Goal: Transaction & Acquisition: Purchase product/service

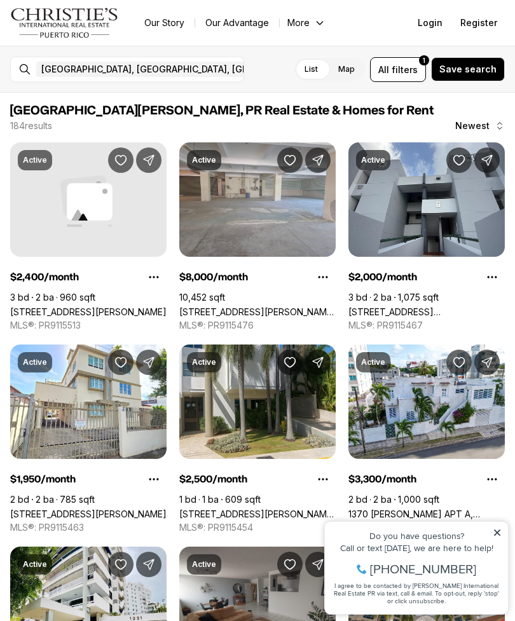
click at [494, 529] on icon at bounding box center [497, 532] width 6 height 6
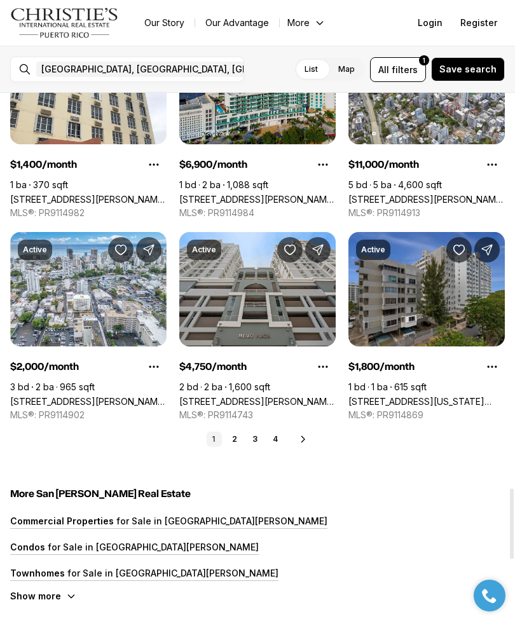
scroll to position [2940, 0]
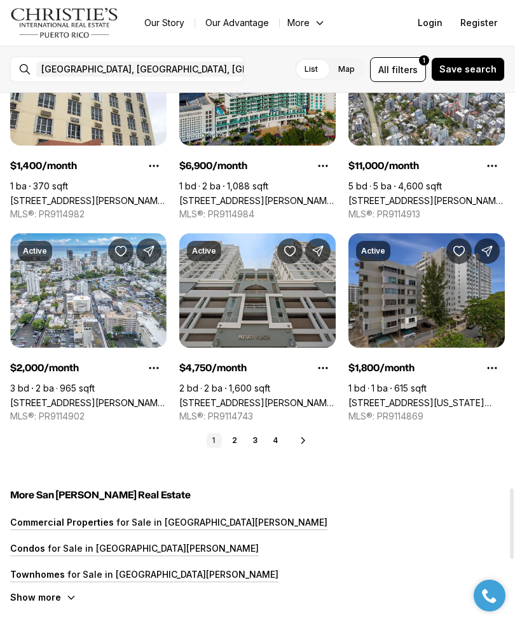
click at [374, 30] on ul "Our Story Our Advantage More Specialists Exclusive Properties Contact Us Resour…" at bounding box center [404, 23] width 540 height 18
click at [405, 71] on span "filters" at bounding box center [404, 69] width 26 height 13
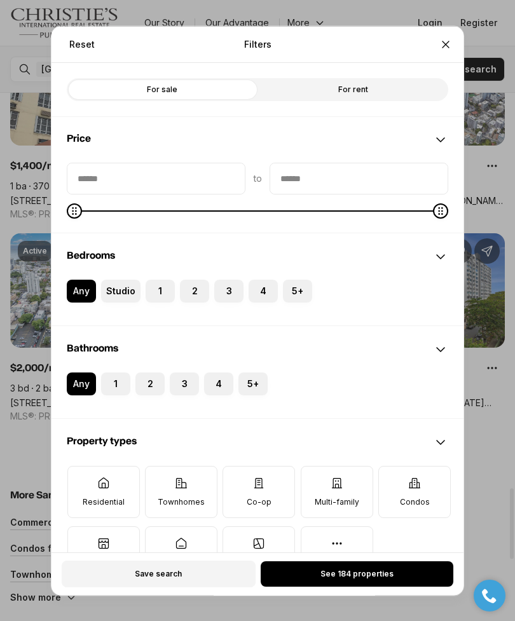
click at [163, 279] on label "1" at bounding box center [160, 290] width 29 height 23
click at [158, 279] on button "1" at bounding box center [152, 285] width 13 height 13
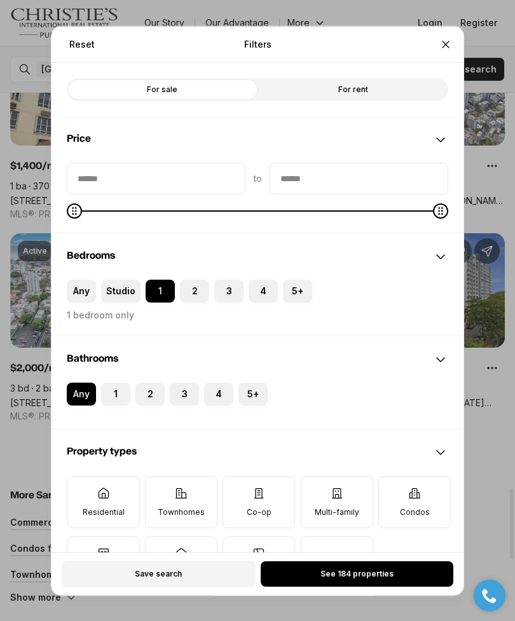
click at [188, 279] on button "2" at bounding box center [186, 285] width 13 height 13
click at [133, 279] on label "Studio" at bounding box center [120, 290] width 39 height 23
click at [114, 279] on button "Studio" at bounding box center [107, 285] width 13 height 13
click at [189, 279] on button "2" at bounding box center [185, 285] width 13 height 13
click at [113, 382] on button "1" at bounding box center [107, 388] width 13 height 13
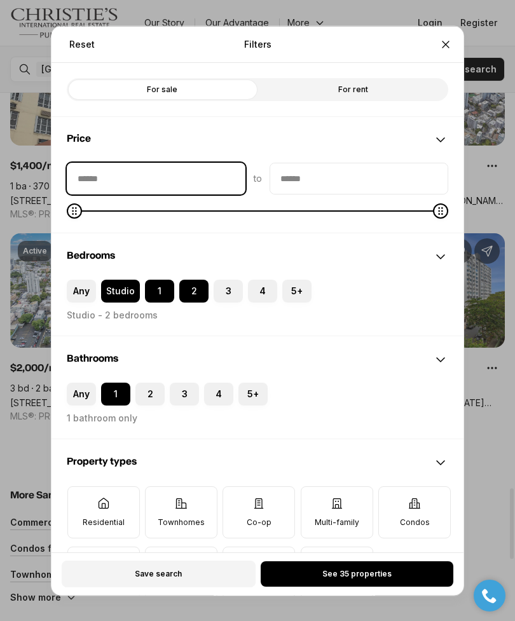
click at [195, 163] on input "priceMin" at bounding box center [155, 178] width 177 height 30
type input "****"
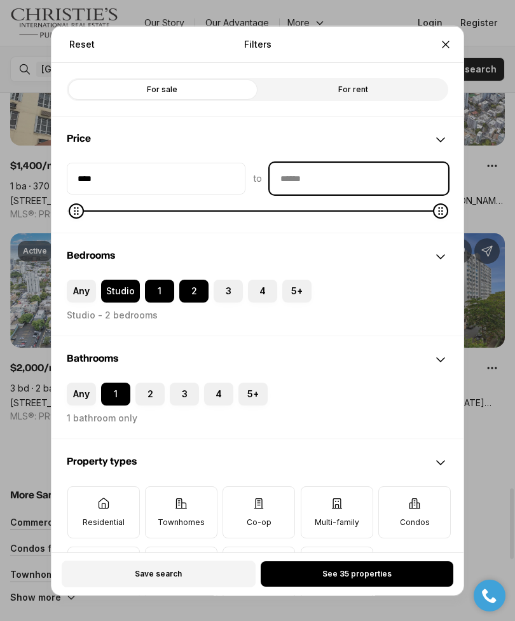
click at [367, 165] on input "priceMax" at bounding box center [358, 178] width 177 height 30
type input "******"
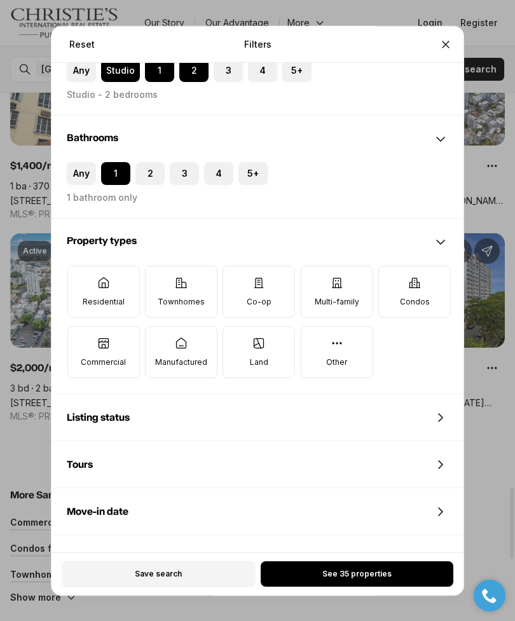
scroll to position [220, 0]
click at [116, 296] on p "Residential" at bounding box center [104, 301] width 42 height 10
click at [81, 278] on button "Residential" at bounding box center [74, 272] width 13 height 13
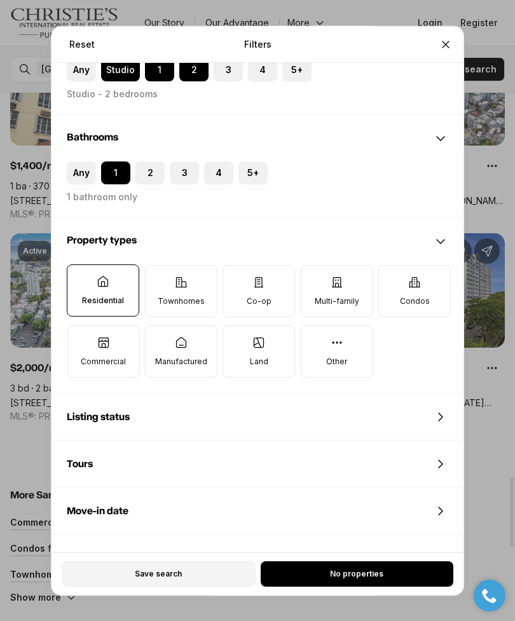
click at [187, 296] on p "Townhomes" at bounding box center [181, 301] width 47 height 10
click at [158, 278] on button "Townhomes" at bounding box center [152, 272] width 13 height 13
click at [264, 276] on icon at bounding box center [258, 282] width 13 height 13
click at [236, 266] on button "Co-op" at bounding box center [229, 272] width 13 height 13
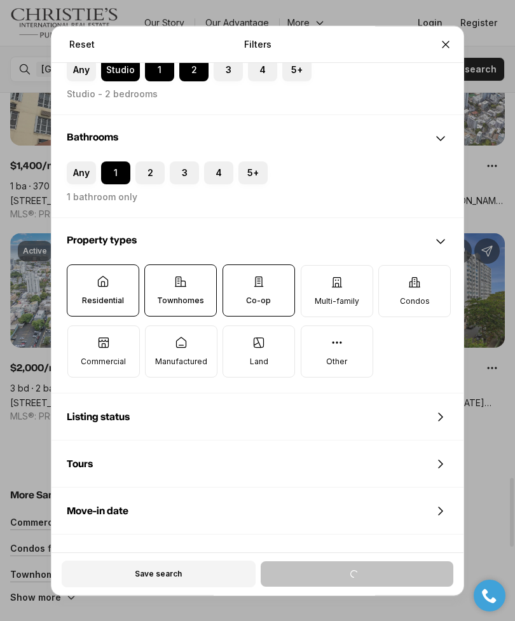
click at [352, 266] on label "Multi-family" at bounding box center [337, 291] width 72 height 52
click at [314, 266] on button "Multi-family" at bounding box center [307, 272] width 13 height 13
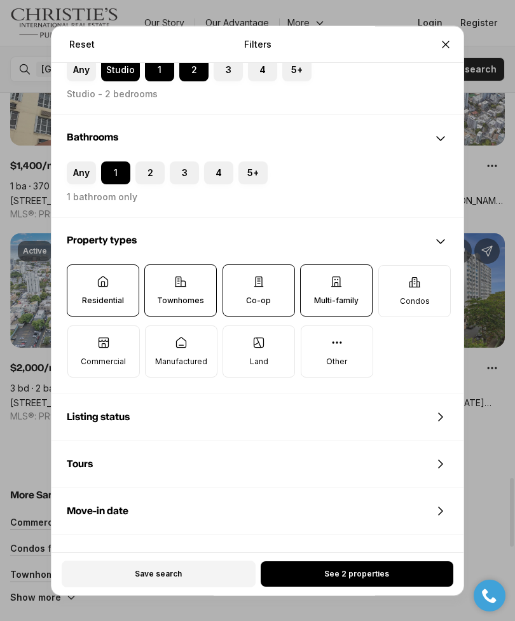
click at [414, 277] on icon at bounding box center [414, 282] width 11 height 10
click at [391, 268] on button "Condos" at bounding box center [385, 272] width 13 height 13
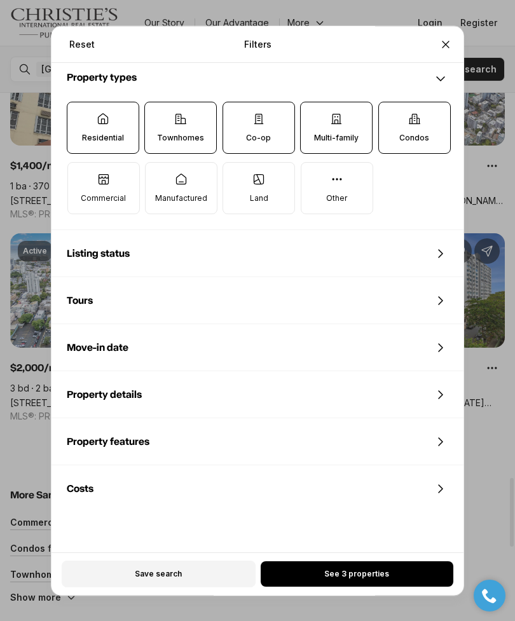
scroll to position [383, 0]
click at [364, 579] on span "See 3 properties" at bounding box center [356, 574] width 65 height 10
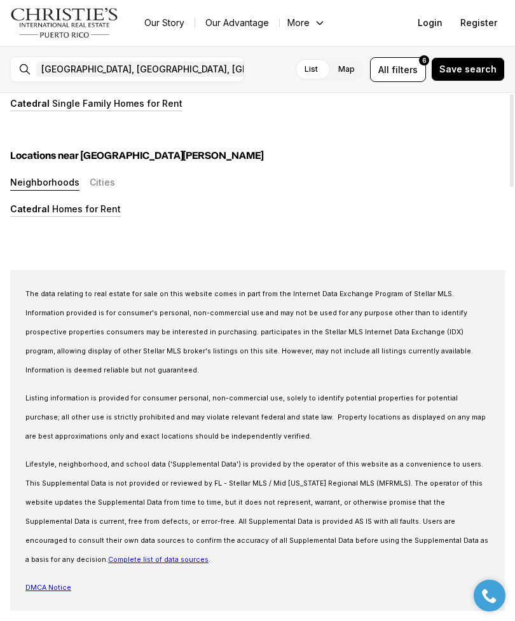
scroll to position [0, 0]
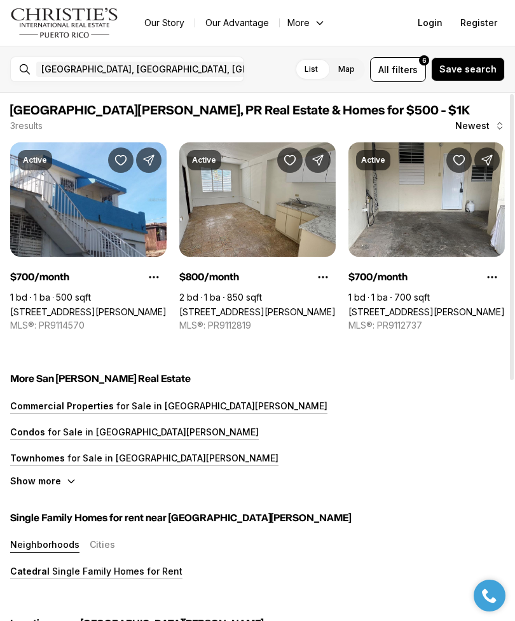
click at [269, 306] on link "502 ANTILLAS #202, SAN JUAN PR, 00920" at bounding box center [257, 311] width 156 height 11
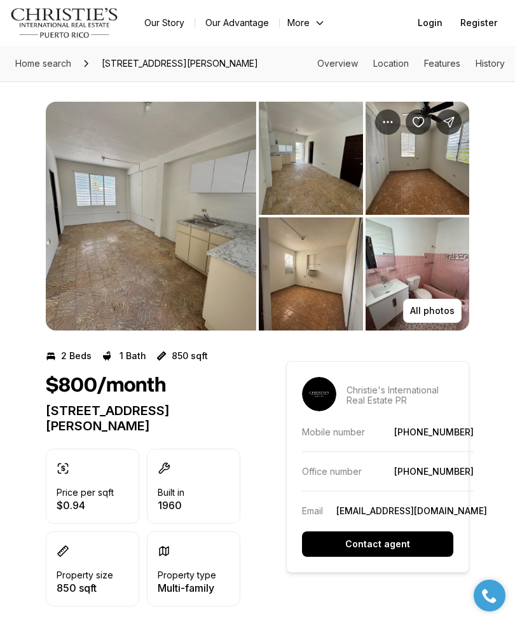
click at [216, 306] on img "View image gallery" at bounding box center [151, 216] width 210 height 229
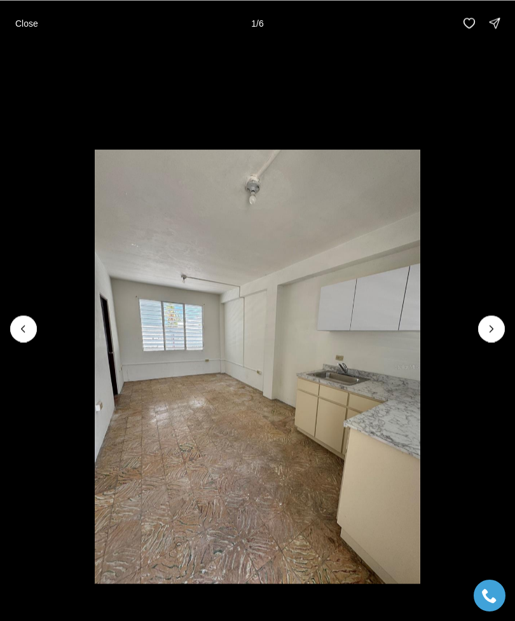
click at [492, 329] on icon "Next slide" at bounding box center [491, 328] width 13 height 13
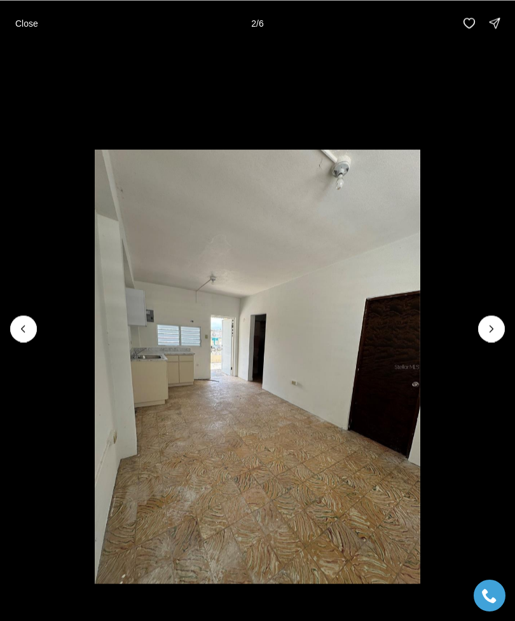
click at [493, 329] on icon "Next slide" at bounding box center [491, 328] width 13 height 13
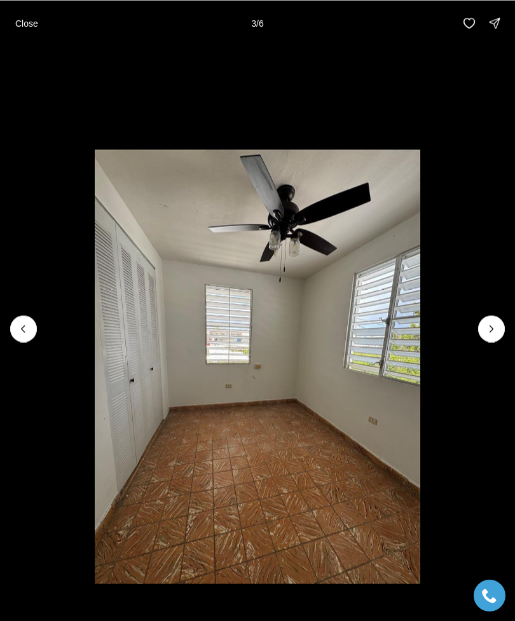
click at [493, 326] on icon "Next slide" at bounding box center [491, 328] width 13 height 13
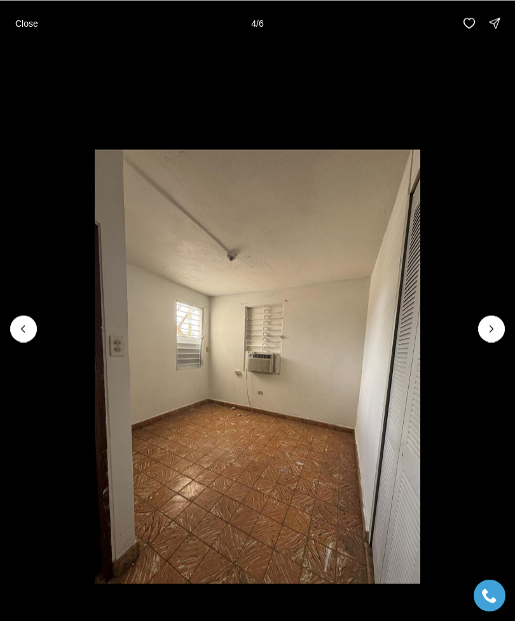
click at [492, 327] on icon "Next slide" at bounding box center [491, 328] width 13 height 13
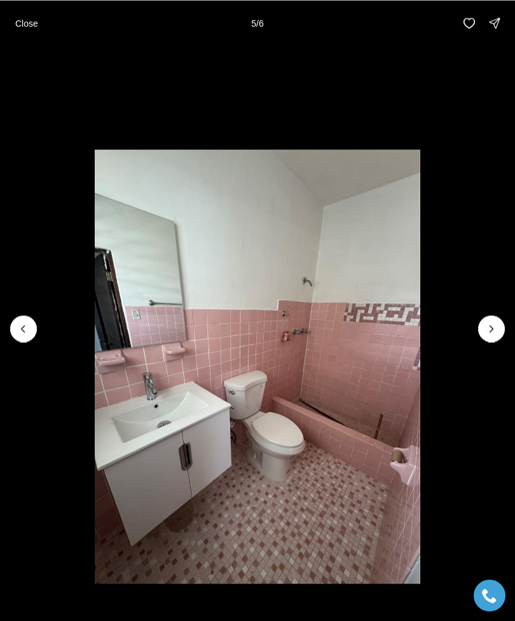
click at [493, 328] on icon "Next slide" at bounding box center [491, 328] width 13 height 13
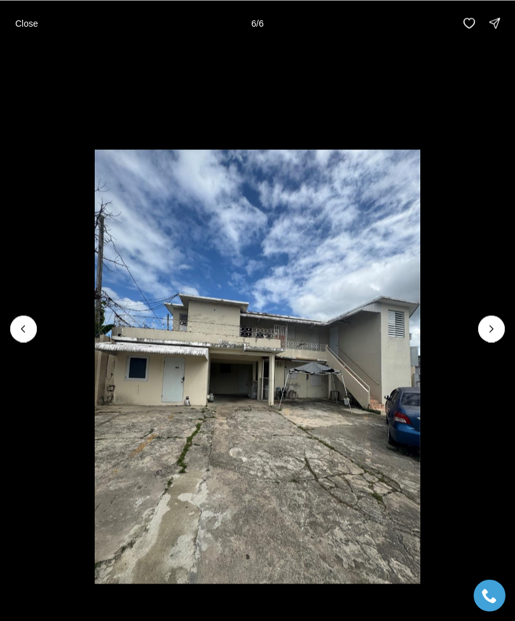
click at [492, 329] on div at bounding box center [491, 328] width 27 height 27
click at [498, 330] on div at bounding box center [491, 328] width 27 height 27
click at [496, 332] on div at bounding box center [491, 328] width 27 height 27
click at [35, 23] on p "Close" at bounding box center [26, 23] width 23 height 10
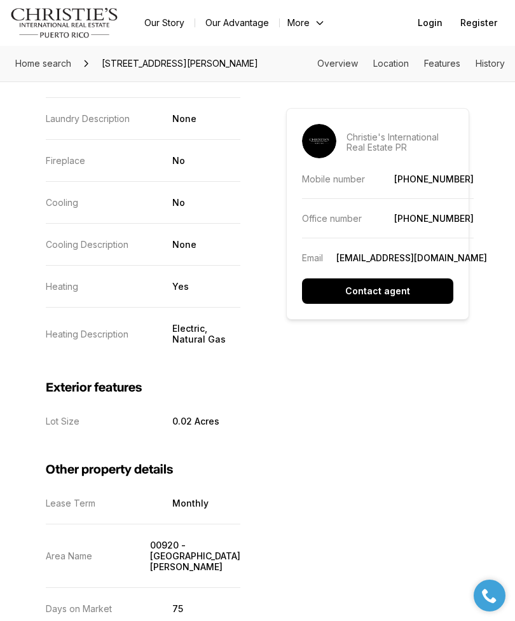
scroll to position [1420, 0]
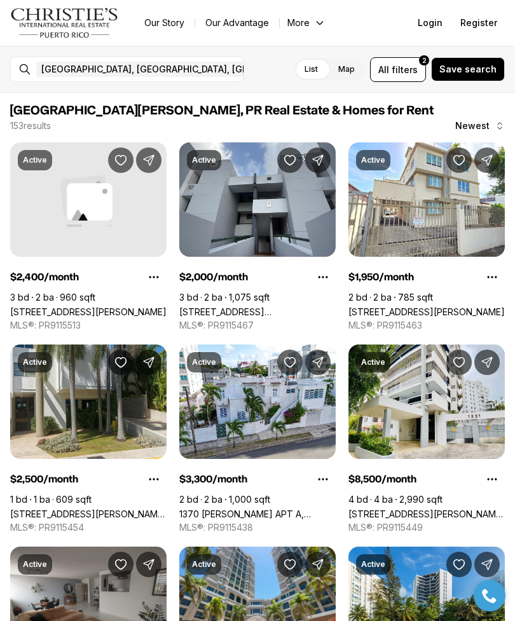
click at [412, 71] on span "filters" at bounding box center [404, 69] width 26 height 13
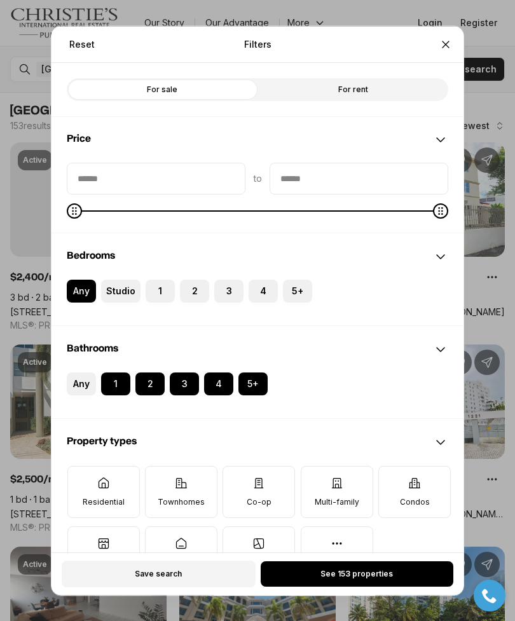
click at [86, 372] on label "Any" at bounding box center [81, 383] width 29 height 23
click at [79, 372] on button "Any" at bounding box center [73, 378] width 13 height 13
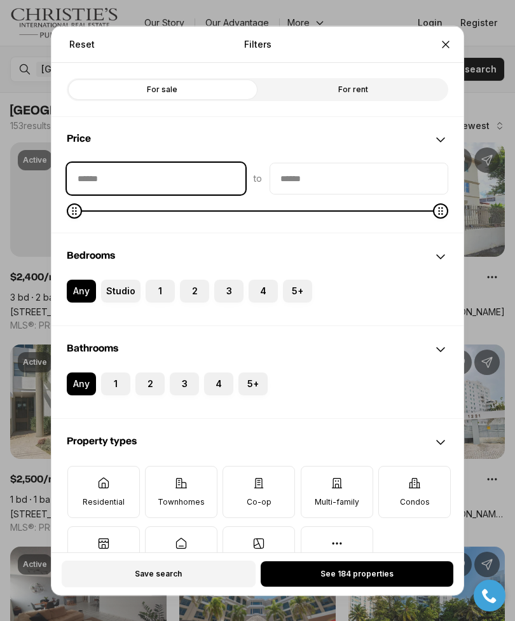
click at [108, 163] on input "priceMin" at bounding box center [155, 178] width 177 height 30
type input "****"
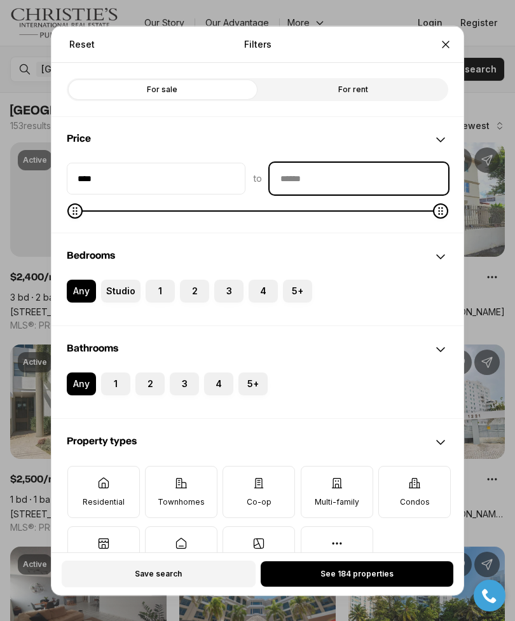
click at [369, 163] on input "priceMax" at bounding box center [358, 178] width 177 height 30
type input "******"
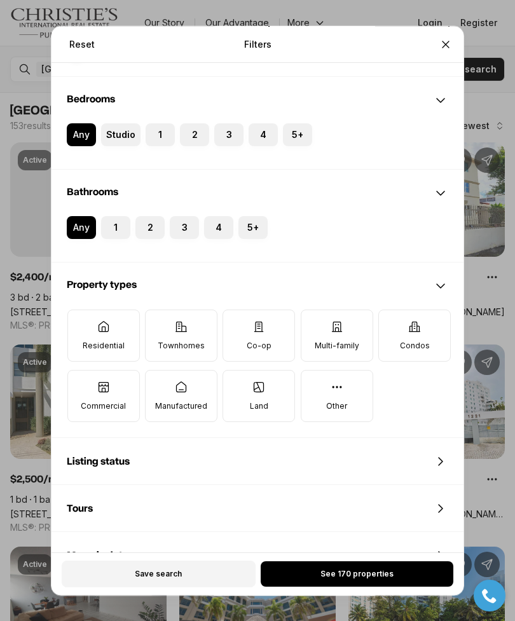
scroll to position [158, 0]
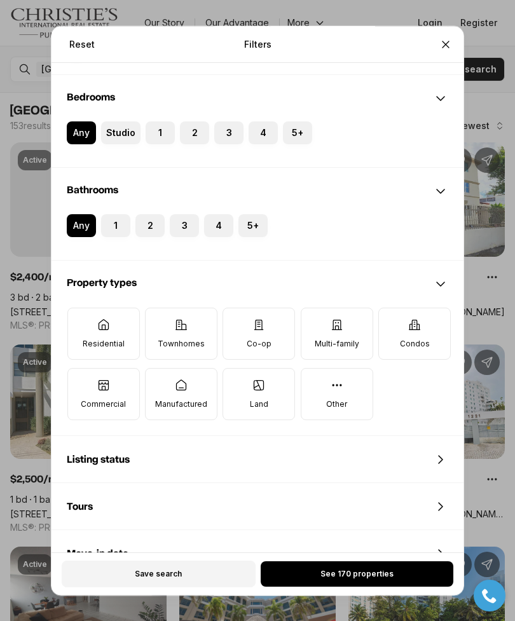
click at [172, 309] on label "Townhomes" at bounding box center [181, 334] width 72 height 52
click at [158, 309] on button "Townhomes" at bounding box center [152, 314] width 13 height 13
click at [332, 318] on icon at bounding box center [336, 324] width 13 height 13
click at [314, 308] on button "Multi-family" at bounding box center [307, 314] width 13 height 13
click at [259, 318] on icon at bounding box center [258, 324] width 13 height 13
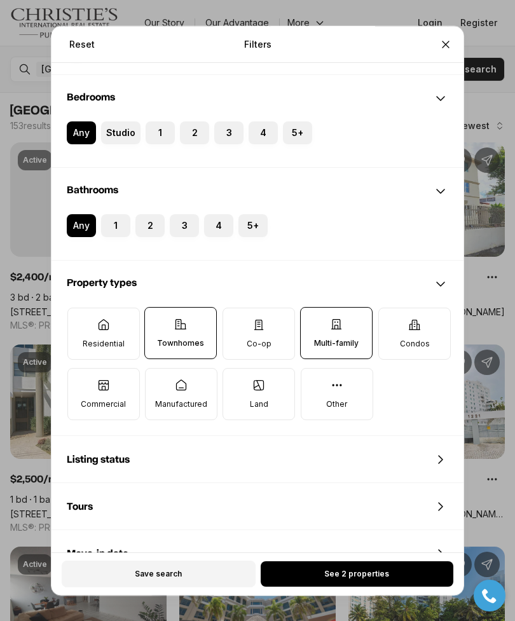
click at [236, 311] on button "Co-op" at bounding box center [229, 314] width 13 height 13
click at [98, 319] on icon at bounding box center [103, 324] width 10 height 10
click at [81, 308] on button "Residential" at bounding box center [74, 314] width 13 height 13
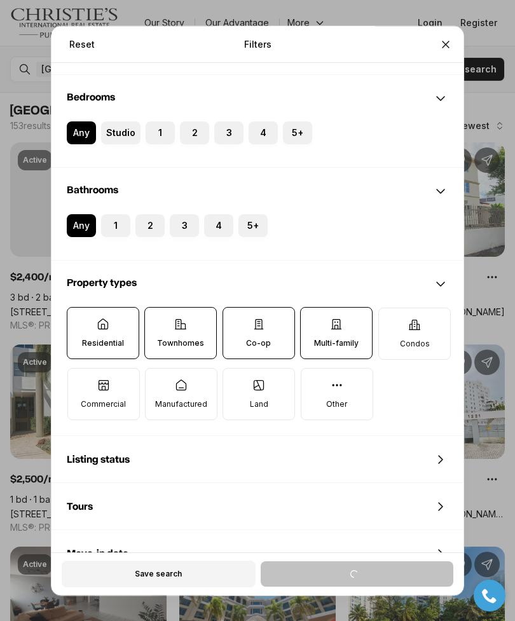
click at [420, 318] on icon at bounding box center [414, 324] width 13 height 13
click at [391, 308] on button "Condos" at bounding box center [385, 314] width 13 height 13
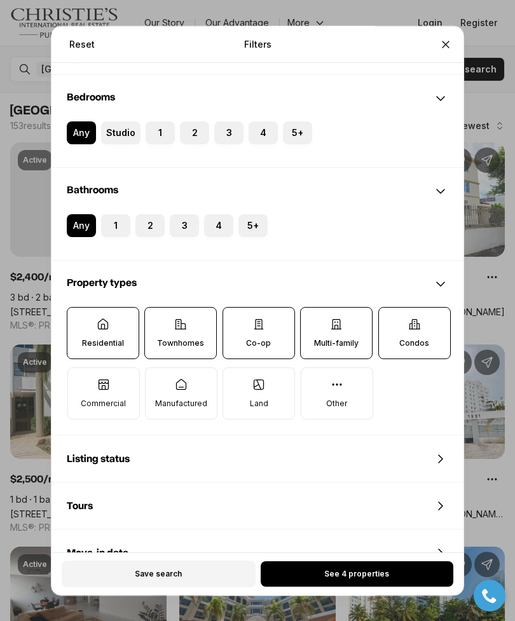
click at [304, 595] on div "Save search See 4 properties" at bounding box center [257, 573] width 412 height 43
click at [298, 586] on button "See 4 properties" at bounding box center [357, 573] width 193 height 25
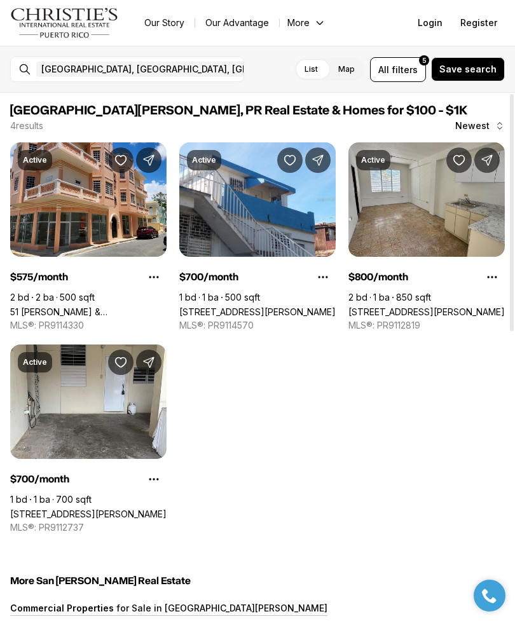
click at [100, 306] on link "51 [PERSON_NAME] & [PERSON_NAME], [GEOGRAPHIC_DATA][PERSON_NAME], 00921" at bounding box center [88, 311] width 156 height 11
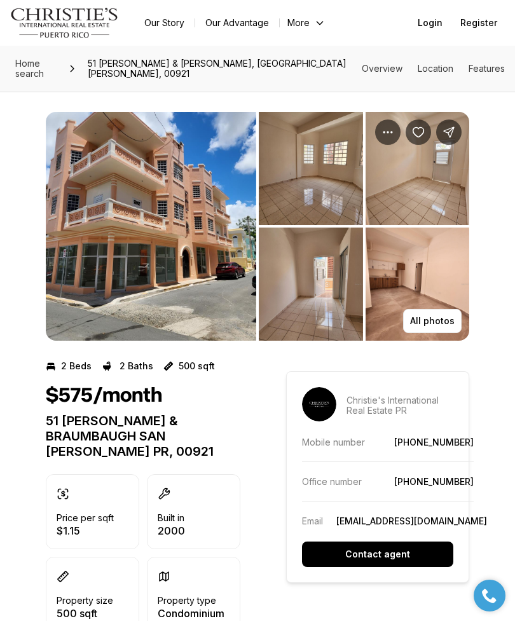
click at [114, 273] on img "View image gallery" at bounding box center [151, 226] width 210 height 229
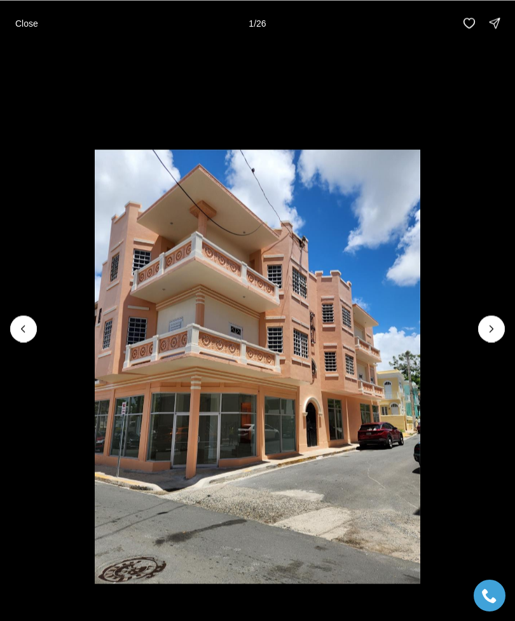
click at [489, 327] on icon "Next slide" at bounding box center [491, 328] width 13 height 13
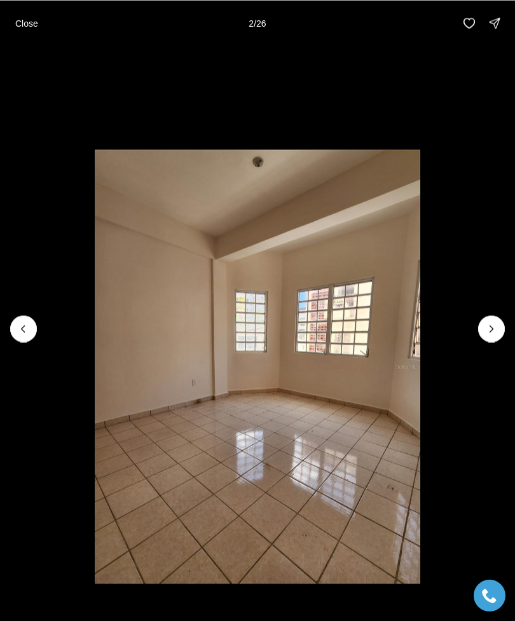
click at [489, 332] on icon "Next slide" at bounding box center [491, 328] width 13 height 13
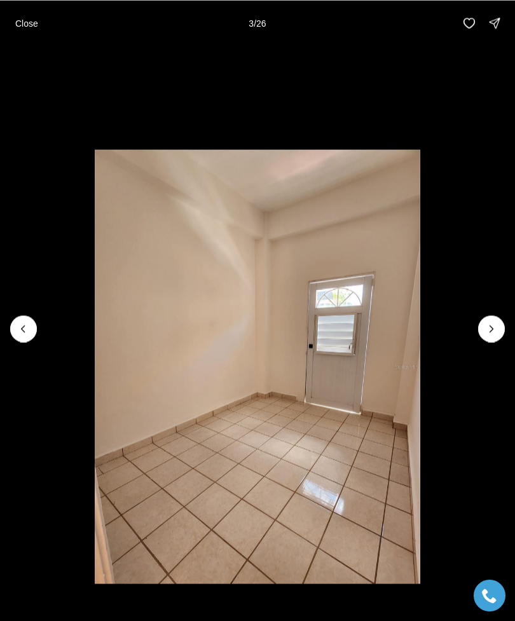
click at [489, 327] on icon "Next slide" at bounding box center [491, 328] width 13 height 13
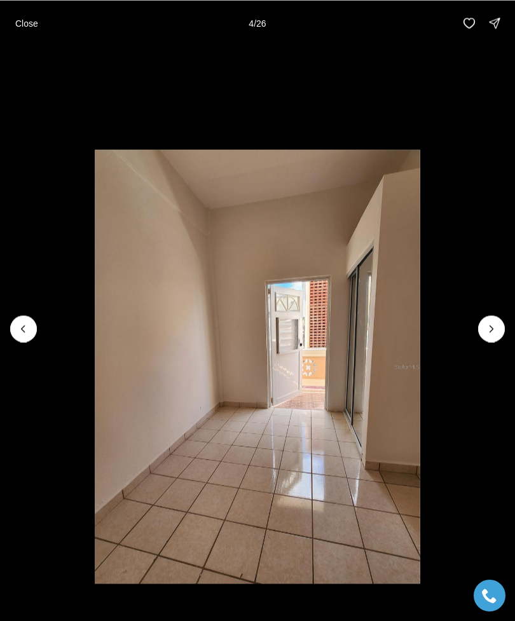
click at [491, 330] on icon "Next slide" at bounding box center [491, 328] width 3 height 6
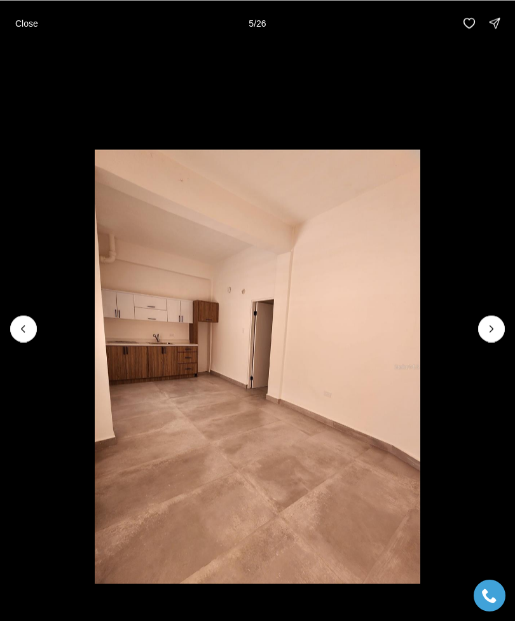
click at [493, 330] on icon "Next slide" at bounding box center [491, 328] width 13 height 13
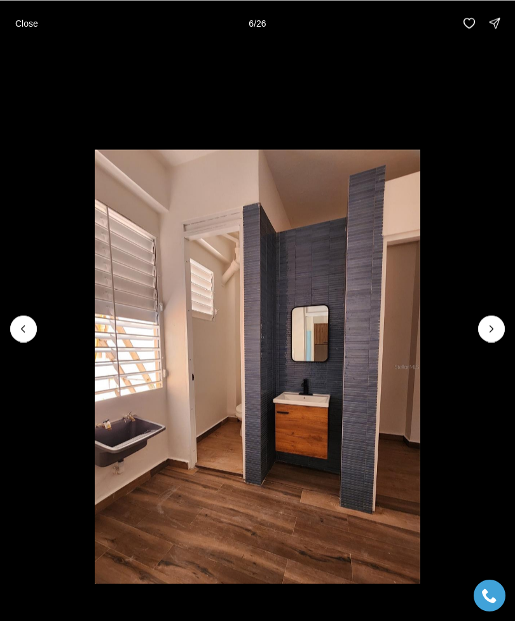
click at [492, 330] on icon "Next slide" at bounding box center [491, 328] width 13 height 13
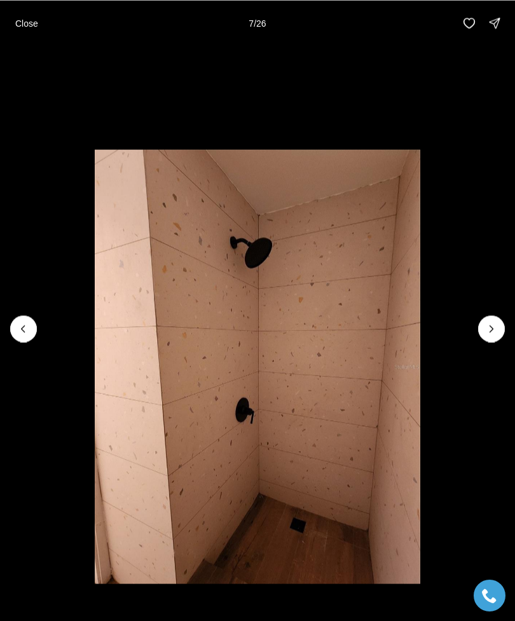
click at [493, 331] on icon "Next slide" at bounding box center [491, 328] width 13 height 13
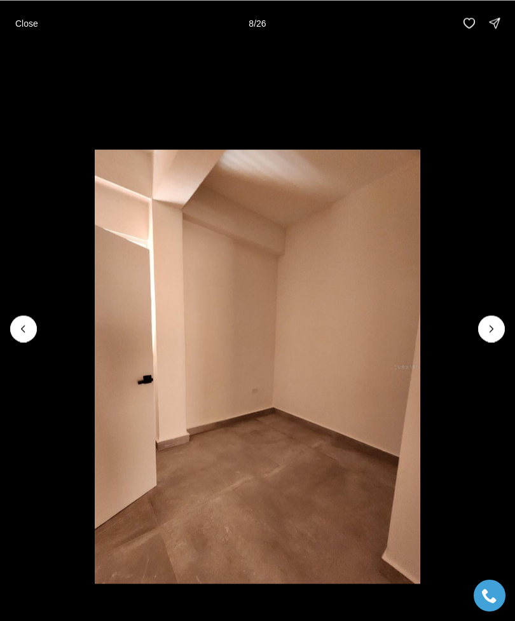
click at [491, 334] on icon "Next slide" at bounding box center [491, 328] width 13 height 13
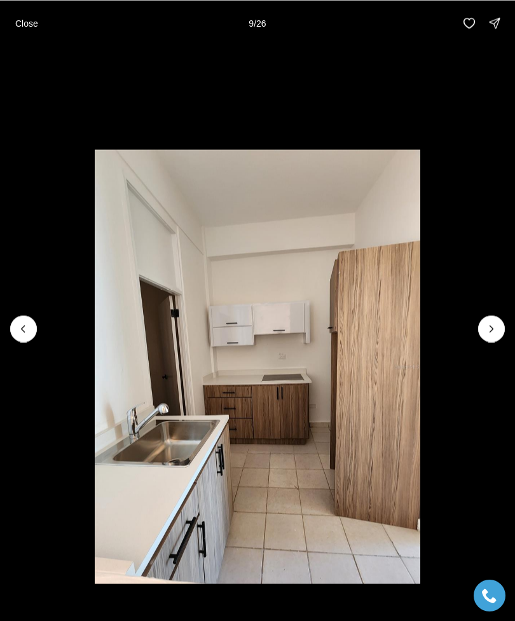
click at [489, 330] on icon "Next slide" at bounding box center [491, 328] width 13 height 13
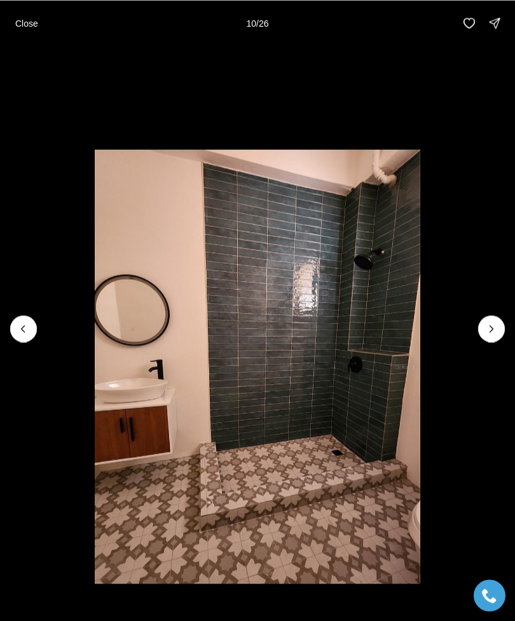
click at [489, 333] on icon "Next slide" at bounding box center [491, 328] width 13 height 13
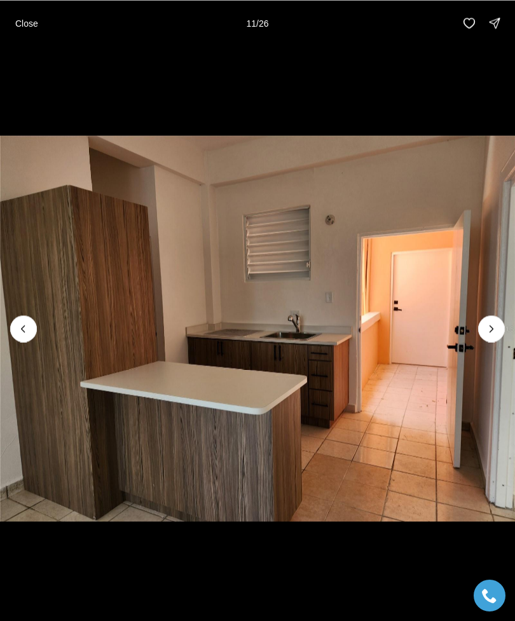
click at [491, 334] on icon "Next slide" at bounding box center [491, 328] width 13 height 13
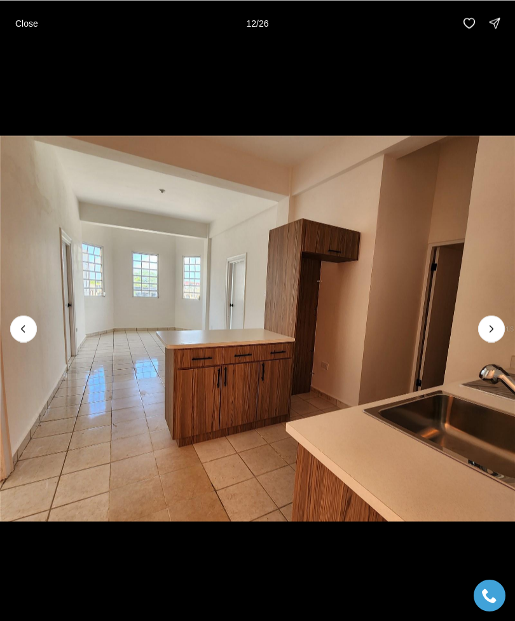
click at [488, 332] on icon "Next slide" at bounding box center [491, 328] width 13 height 13
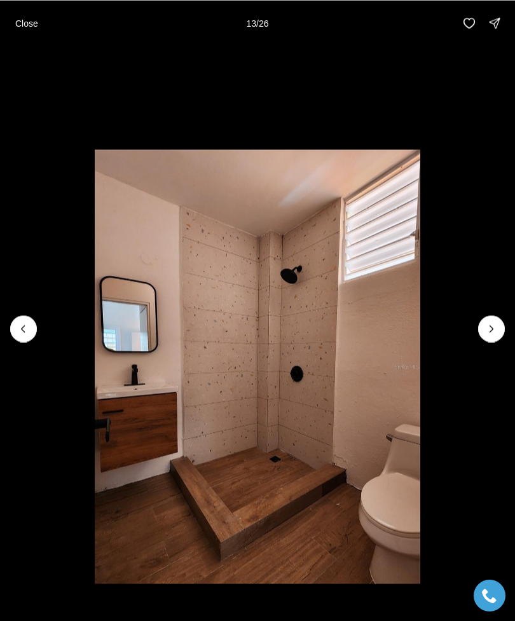
click at [487, 327] on icon "Next slide" at bounding box center [491, 328] width 13 height 13
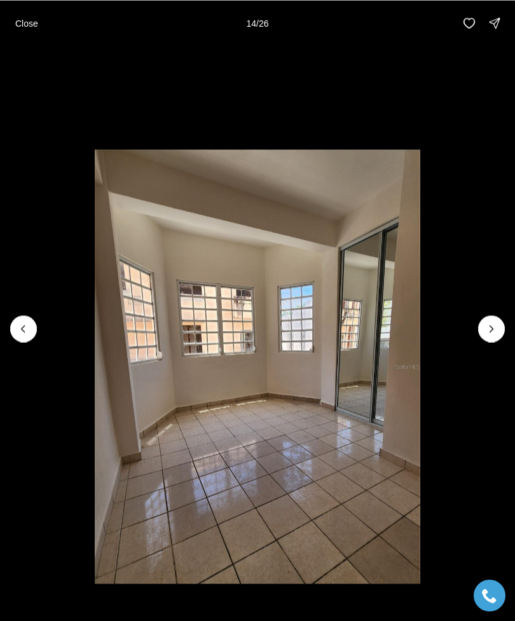
click at [489, 324] on icon "Next slide" at bounding box center [491, 328] width 13 height 13
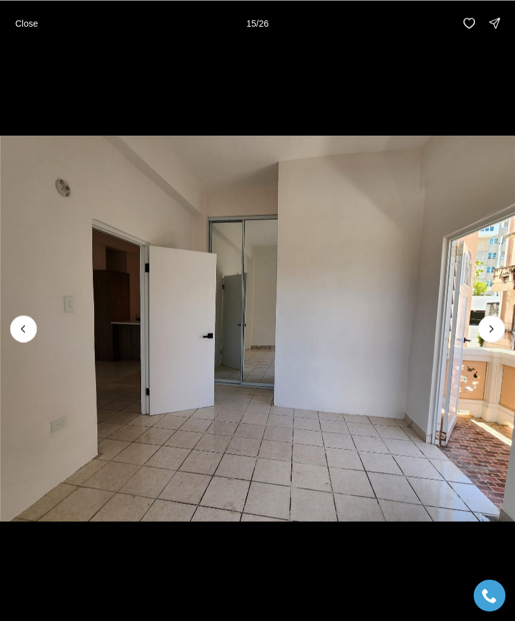
click at [492, 326] on icon "Next slide" at bounding box center [491, 328] width 13 height 13
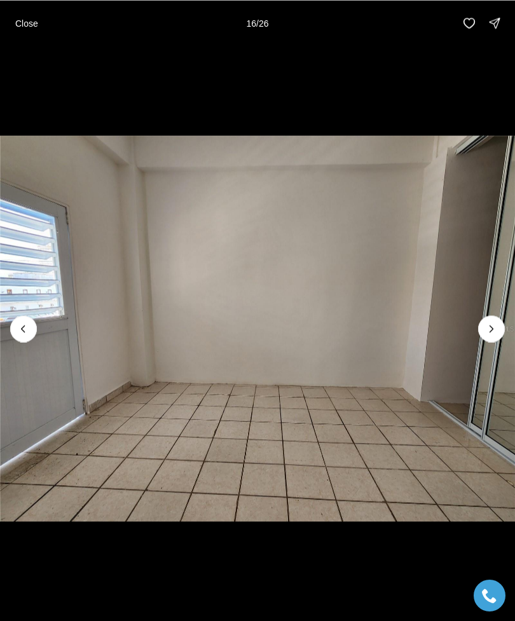
click at [494, 333] on icon "Next slide" at bounding box center [491, 328] width 13 height 13
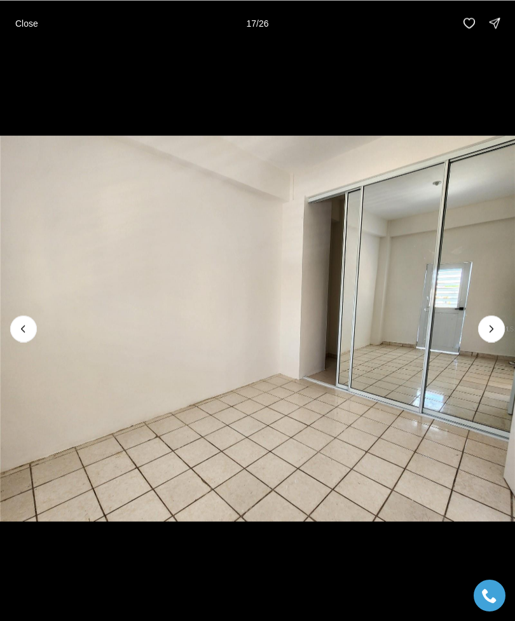
click at [494, 334] on icon "Next slide" at bounding box center [491, 328] width 13 height 13
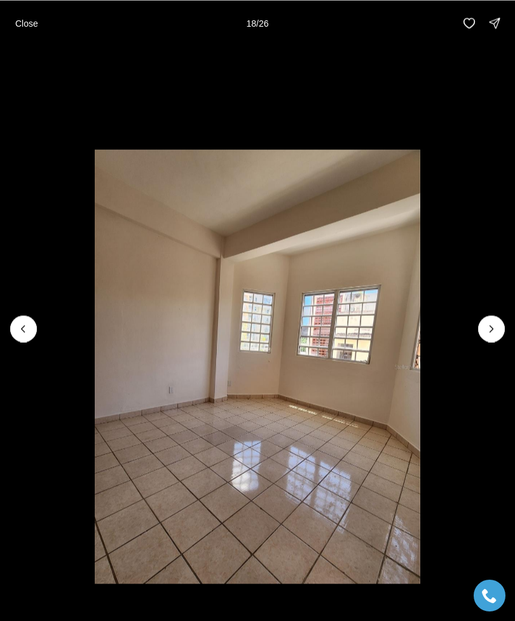
click at [489, 330] on icon "Next slide" at bounding box center [491, 328] width 13 height 13
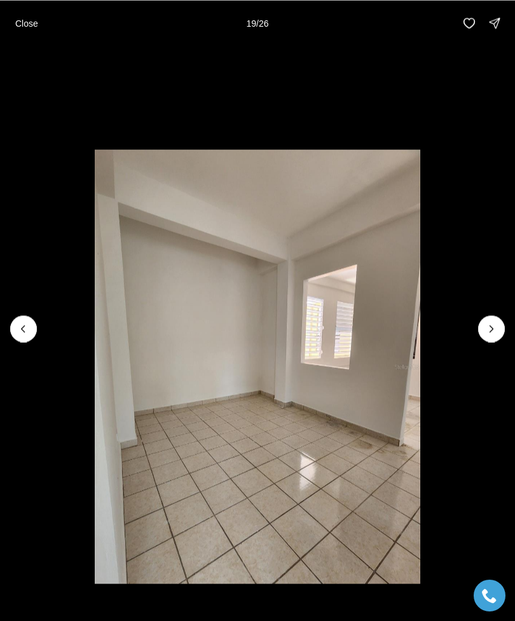
click at [488, 327] on icon "Next slide" at bounding box center [491, 328] width 13 height 13
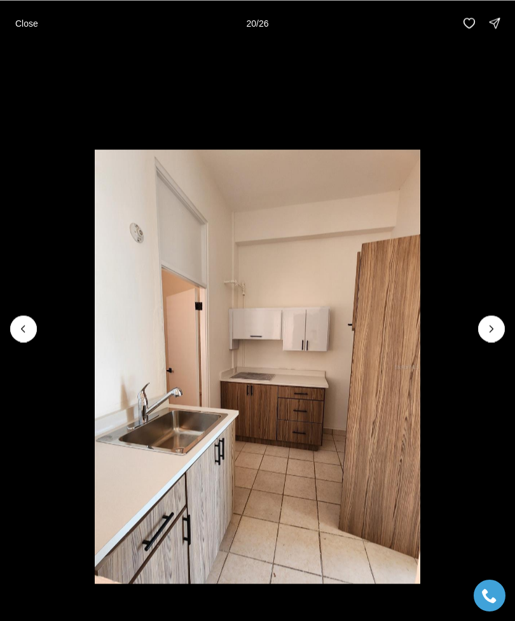
click at [490, 330] on icon "Next slide" at bounding box center [491, 328] width 13 height 13
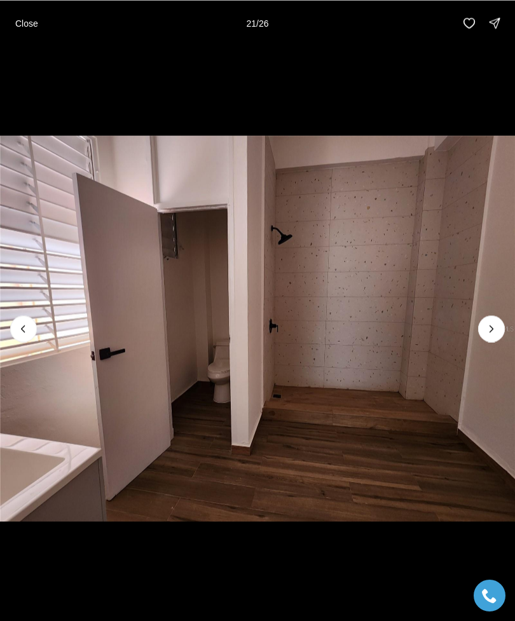
click at [487, 334] on icon "Next slide" at bounding box center [491, 328] width 13 height 13
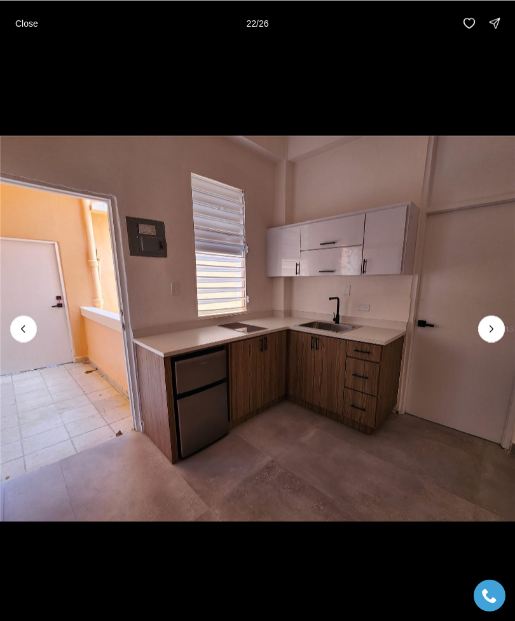
click at [482, 329] on button "Next slide" at bounding box center [491, 328] width 27 height 27
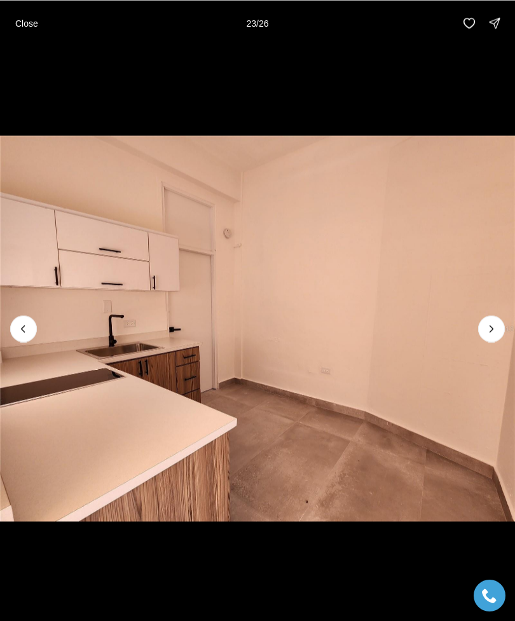
click at [484, 346] on img "23 of 26" at bounding box center [257, 328] width 515 height 435
click at [491, 334] on icon "Next slide" at bounding box center [491, 328] width 13 height 13
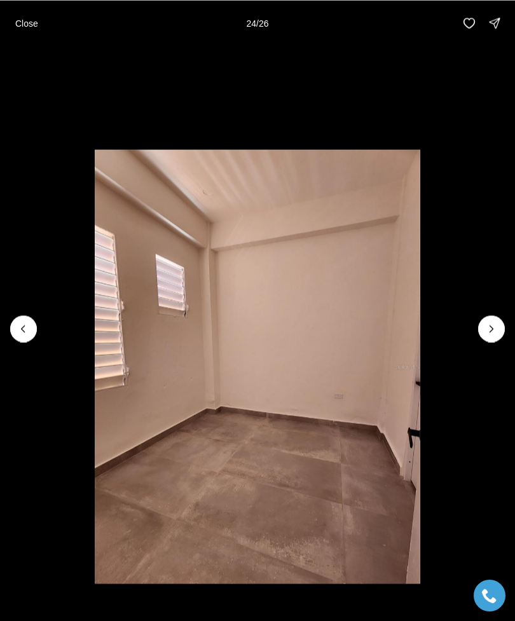
click at [489, 332] on icon "Next slide" at bounding box center [491, 328] width 13 height 13
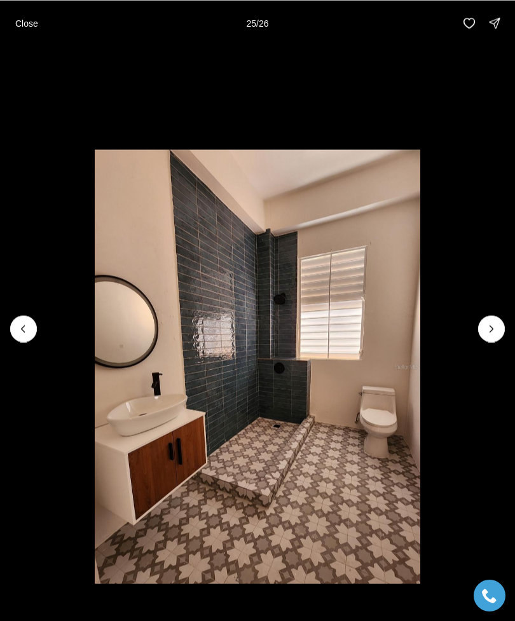
click at [491, 332] on icon "Next slide" at bounding box center [491, 328] width 13 height 13
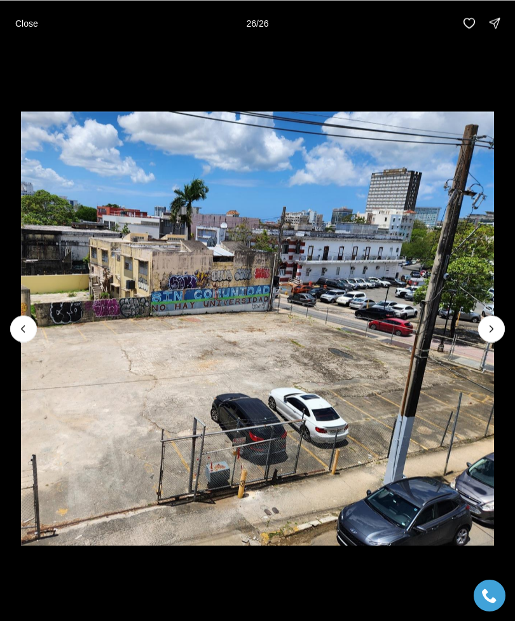
click at [493, 327] on div at bounding box center [491, 328] width 27 height 27
click at [496, 332] on div at bounding box center [491, 328] width 27 height 27
click at [491, 332] on div at bounding box center [491, 328] width 27 height 27
click at [34, 30] on button "Close" at bounding box center [27, 22] width 38 height 25
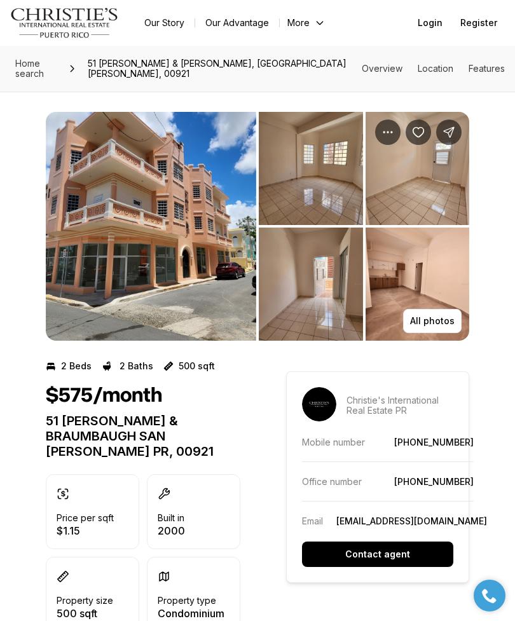
click at [410, 545] on button "Contact agent" at bounding box center [377, 553] width 151 height 25
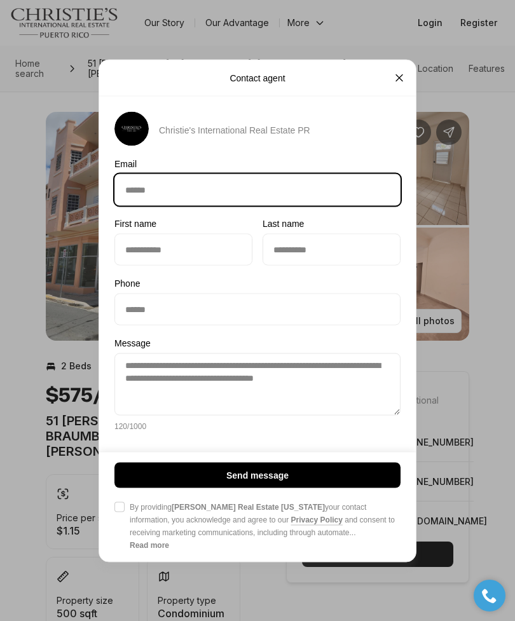
click at [147, 191] on input "Email Email" at bounding box center [257, 189] width 285 height 30
type input "**********"
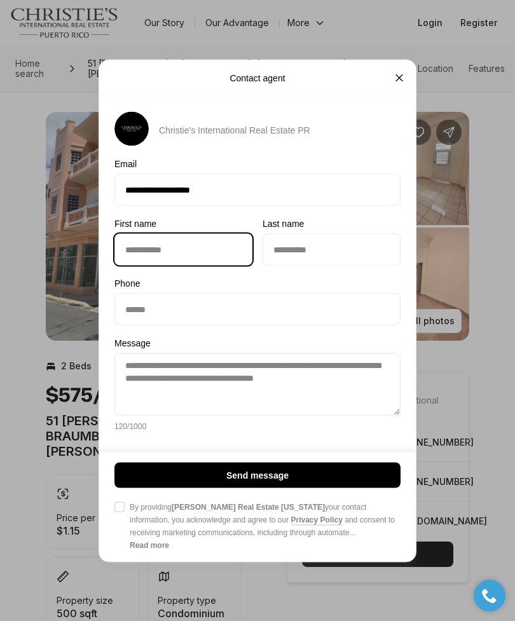
click at [135, 255] on input "First name First name" at bounding box center [183, 249] width 137 height 30
type input "*****"
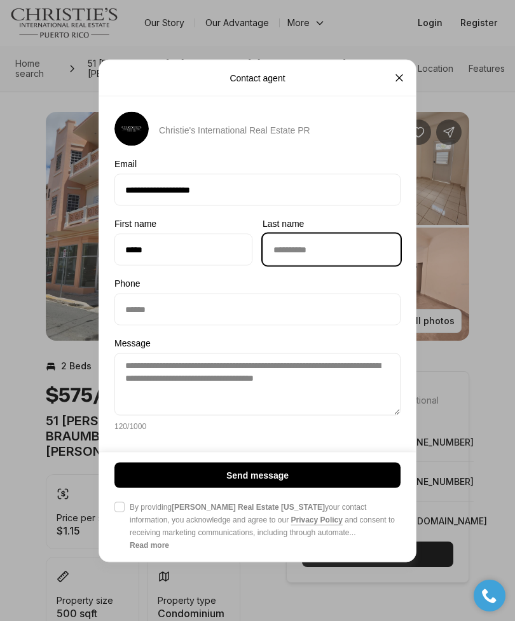
click at [362, 249] on input "Last name Last name" at bounding box center [331, 249] width 137 height 30
type input "******"
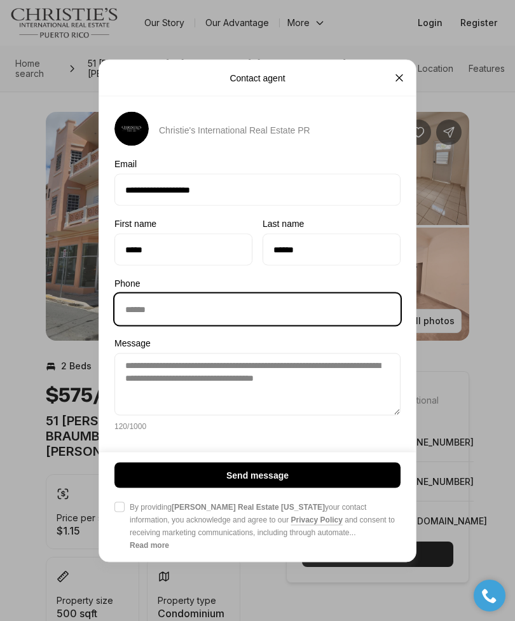
click at [332, 316] on input "Phone Phone" at bounding box center [257, 309] width 285 height 30
type input "**********"
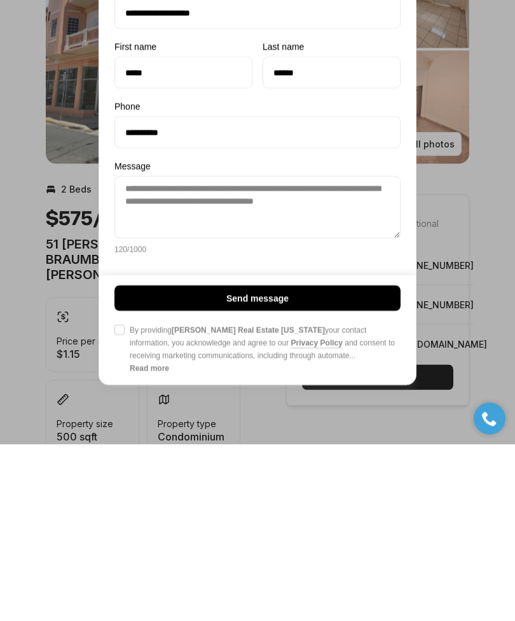
click at [123, 501] on button "Agree to Privacy Policy By providing [PERSON_NAME] Real Estate [US_STATE] your …" at bounding box center [119, 506] width 10 height 10
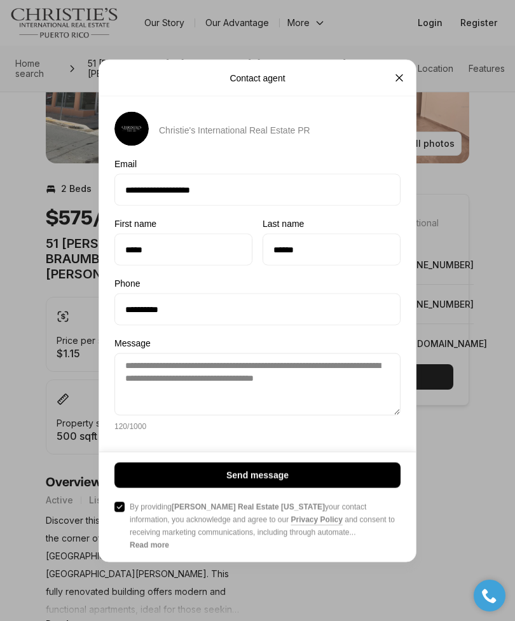
click at [360, 480] on button "Send message" at bounding box center [257, 474] width 286 height 25
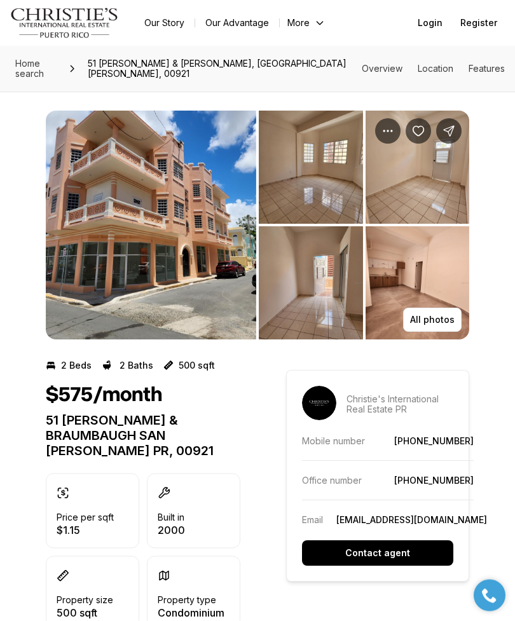
scroll to position [0, 0]
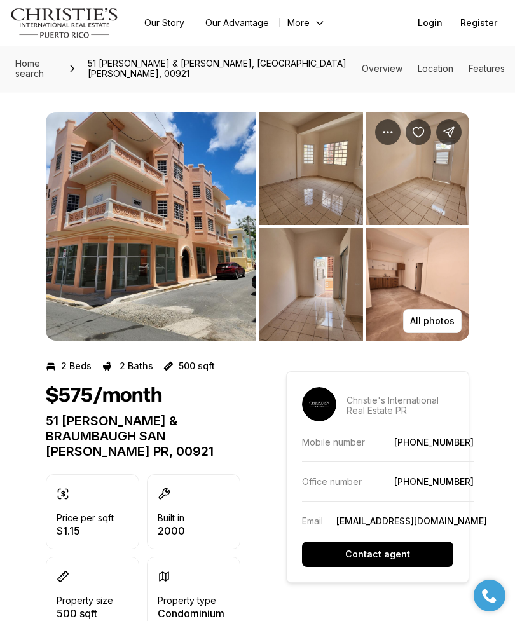
click at [442, 316] on p "All photos" at bounding box center [432, 321] width 44 height 10
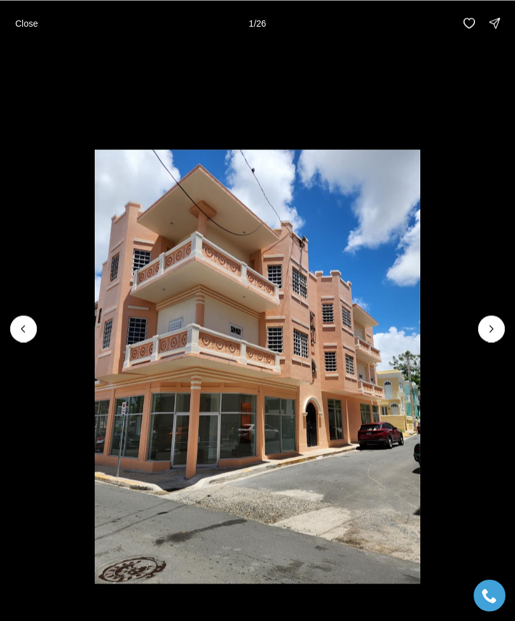
click at [493, 328] on icon "Next slide" at bounding box center [491, 328] width 13 height 13
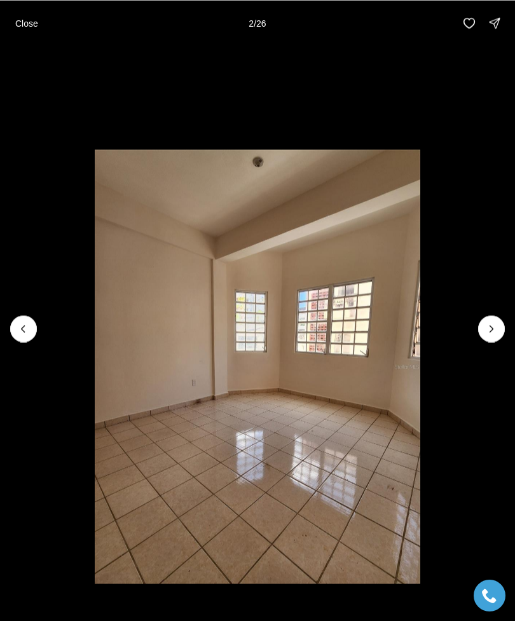
click at [27, 318] on button "Previous slide" at bounding box center [23, 328] width 27 height 27
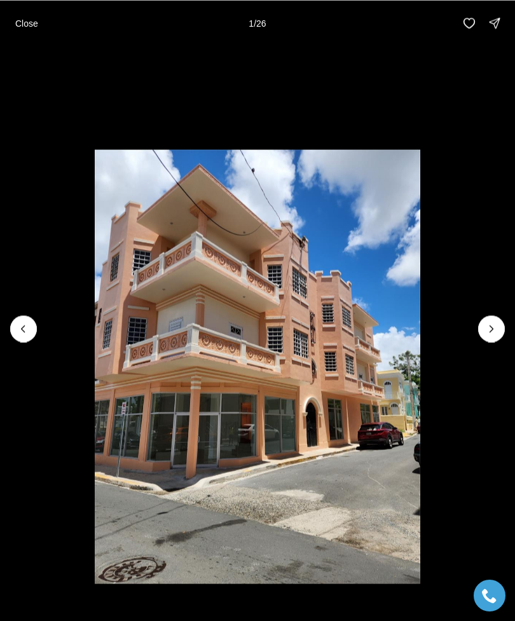
click at [491, 329] on icon "Next slide" at bounding box center [491, 328] width 13 height 13
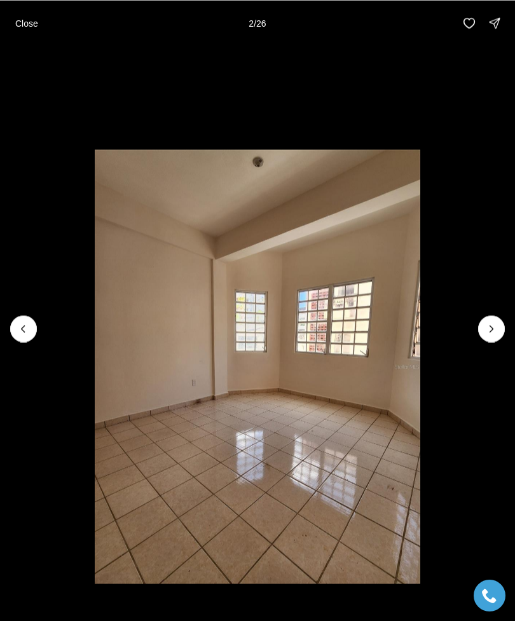
click at [489, 325] on icon "Next slide" at bounding box center [491, 328] width 13 height 13
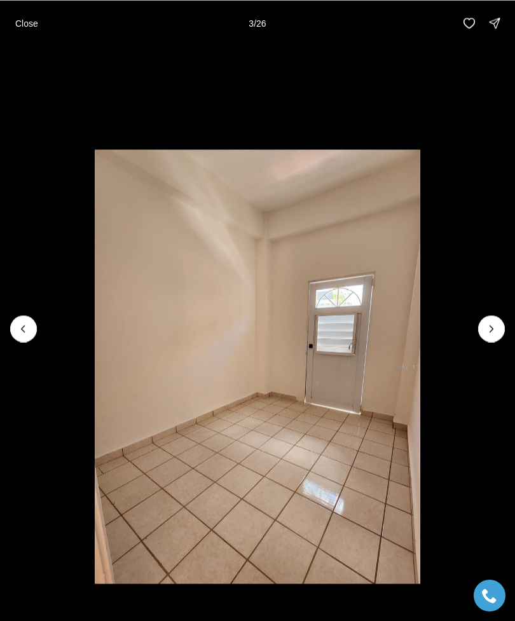
click at [493, 324] on icon "Next slide" at bounding box center [491, 328] width 13 height 13
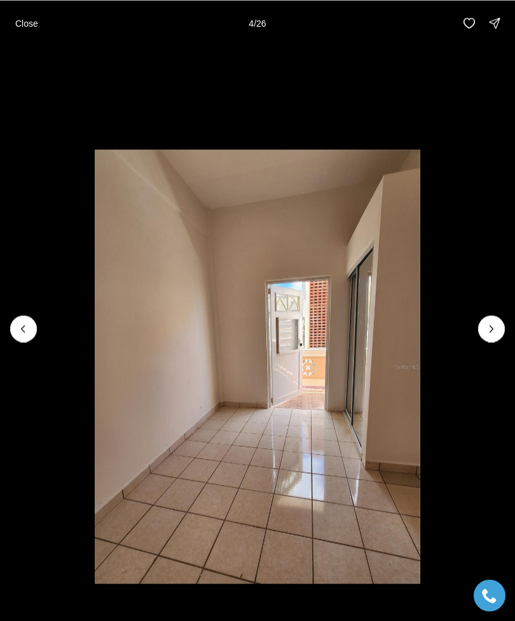
click at [27, 313] on li "4 of 26" at bounding box center [257, 328] width 515 height 565
click at [25, 329] on icon "Previous slide" at bounding box center [23, 328] width 13 height 13
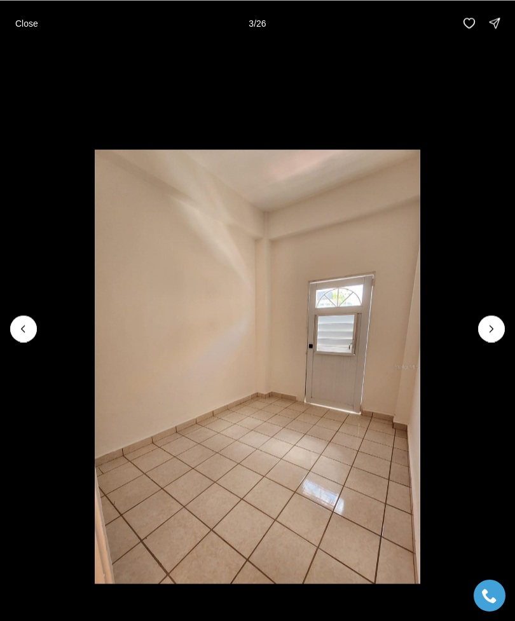
click at [489, 329] on icon "Next slide" at bounding box center [491, 328] width 13 height 13
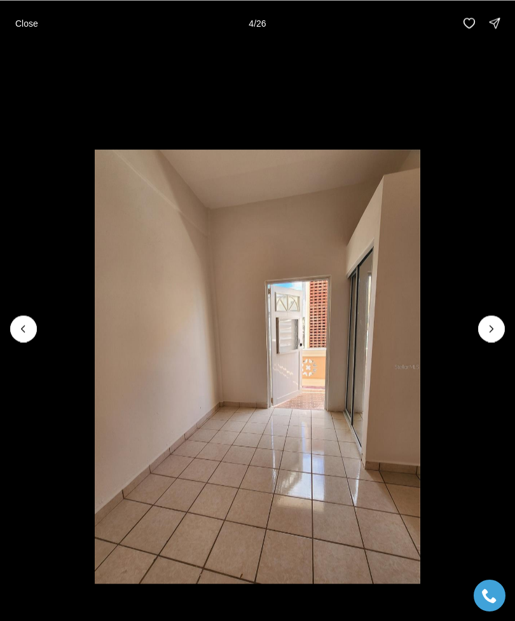
click at [493, 328] on icon "Next slide" at bounding box center [491, 328] width 13 height 13
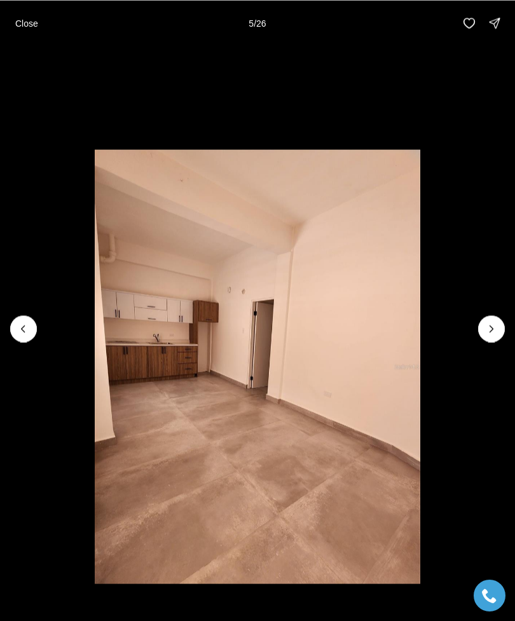
click at [38, 25] on p "Close" at bounding box center [26, 23] width 23 height 10
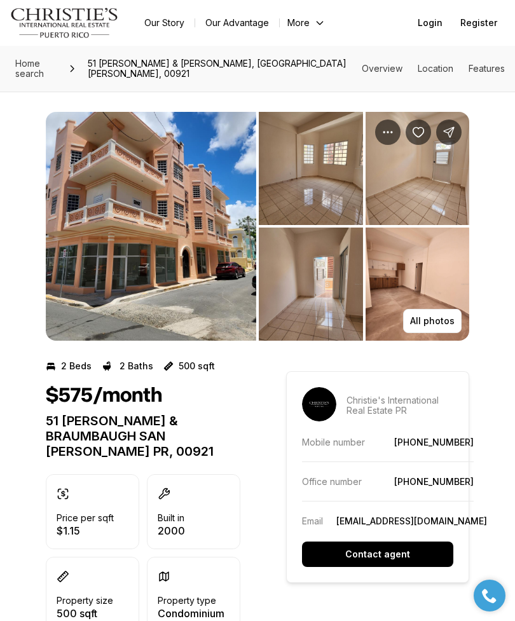
click at [438, 316] on p "All photos" at bounding box center [432, 321] width 44 height 10
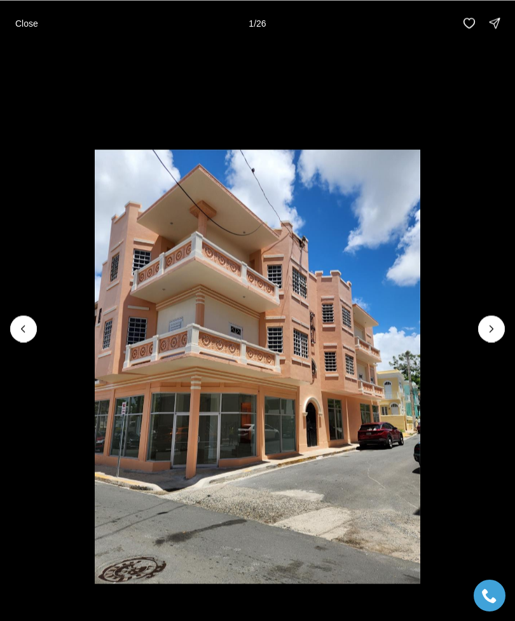
click at [494, 322] on icon "Next slide" at bounding box center [491, 328] width 13 height 13
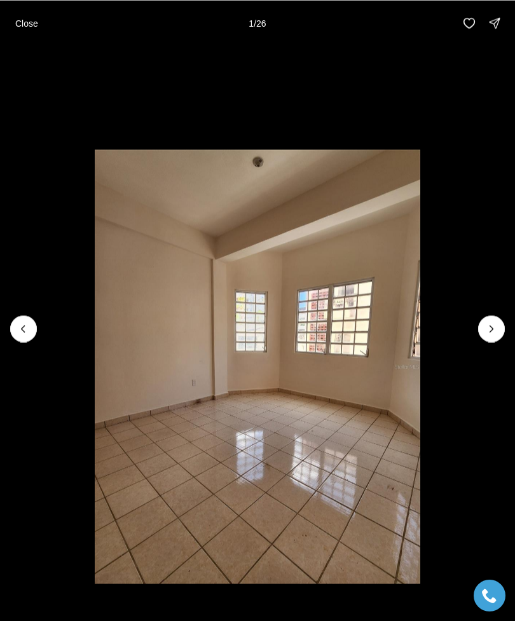
click at [497, 321] on button "Next slide" at bounding box center [491, 328] width 27 height 27
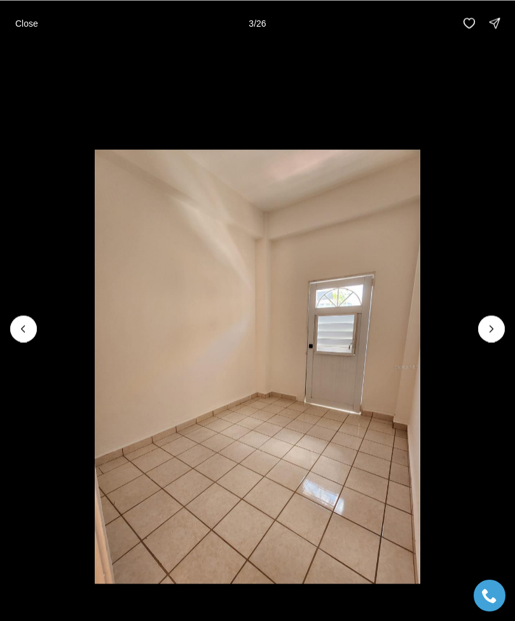
click at [496, 323] on icon "Next slide" at bounding box center [491, 328] width 13 height 13
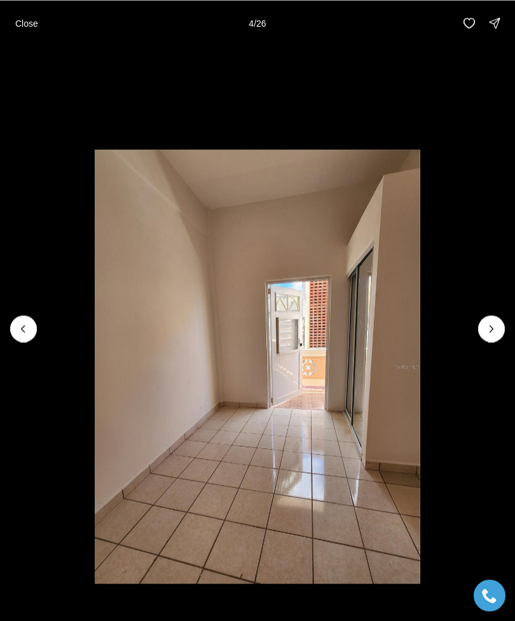
click at [497, 331] on icon "Next slide" at bounding box center [491, 328] width 13 height 13
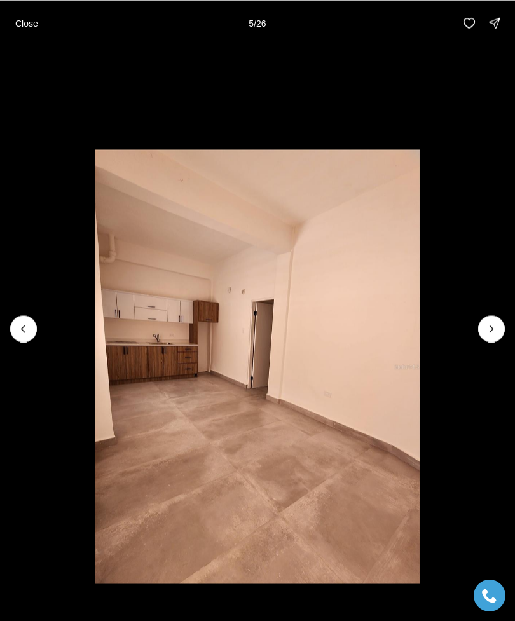
click at [496, 328] on icon "Next slide" at bounding box center [491, 328] width 13 height 13
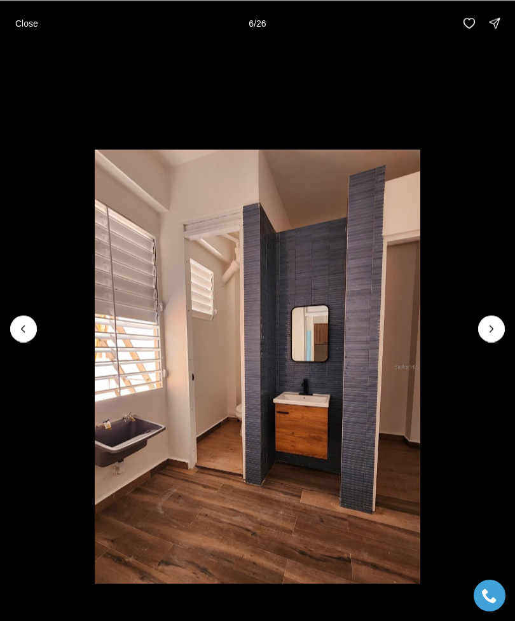
click at [17, 335] on button "Previous slide" at bounding box center [23, 328] width 27 height 27
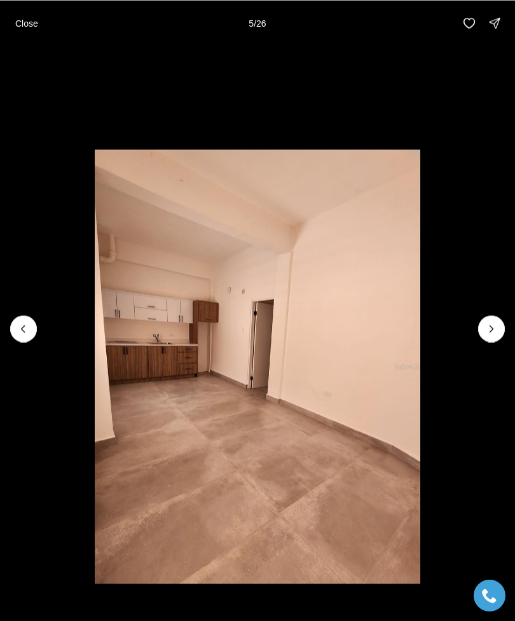
click at [489, 322] on icon "Next slide" at bounding box center [491, 328] width 13 height 13
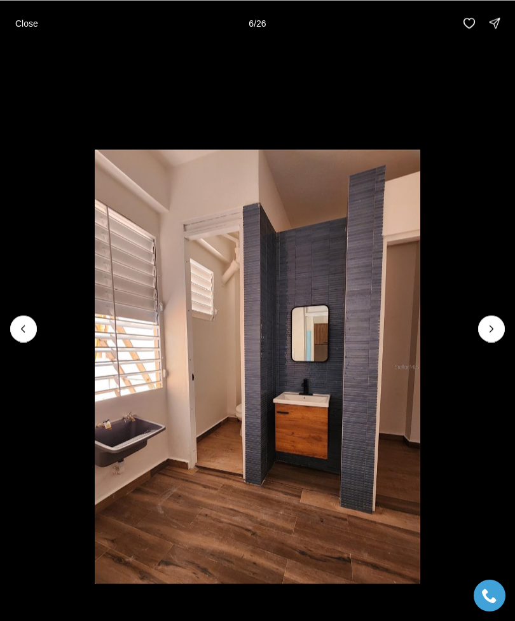
click at [486, 325] on icon "Next slide" at bounding box center [491, 328] width 13 height 13
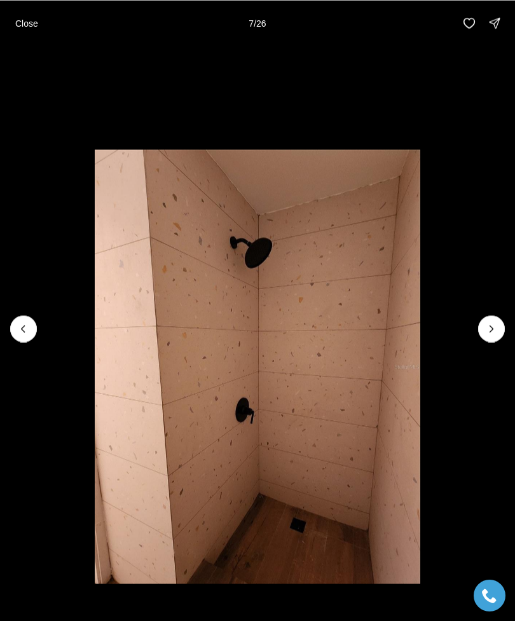
click at [492, 329] on icon "Next slide" at bounding box center [491, 328] width 13 height 13
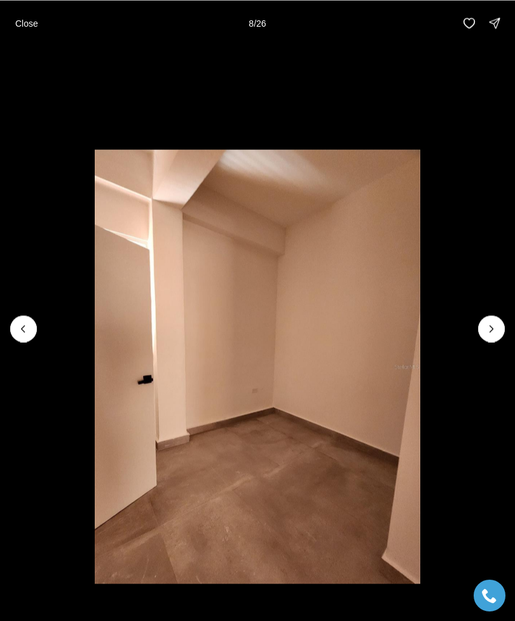
click at [492, 329] on icon "Next slide" at bounding box center [491, 328] width 13 height 13
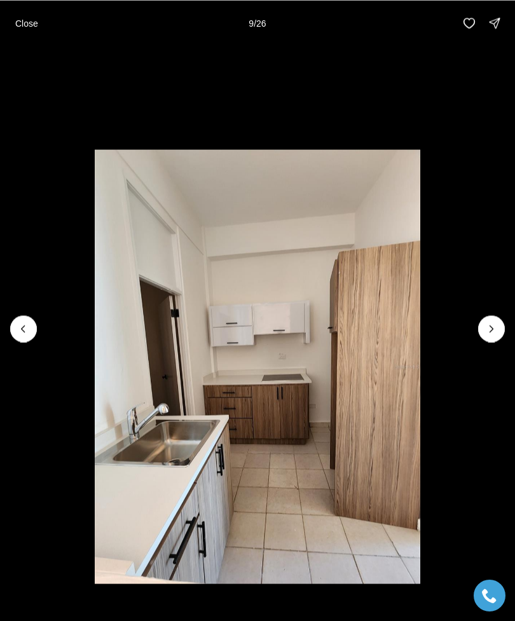
click at [490, 327] on icon "Next slide" at bounding box center [491, 328] width 13 height 13
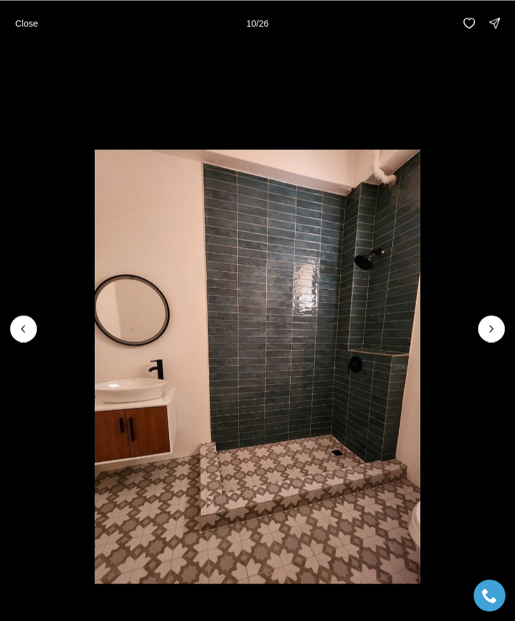
click at [494, 327] on icon "Next slide" at bounding box center [491, 328] width 13 height 13
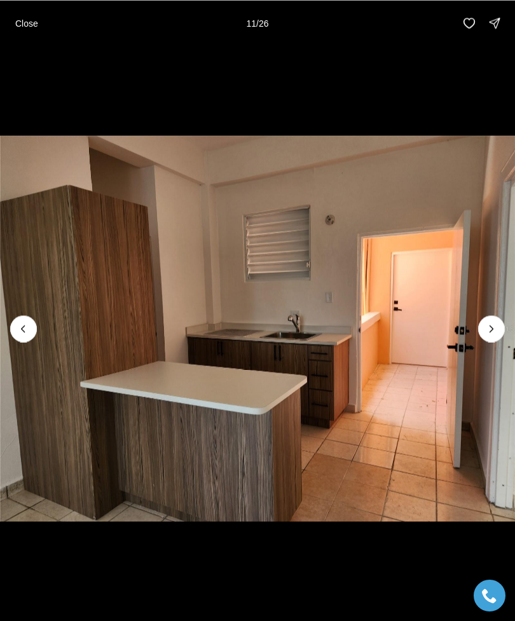
click at [496, 326] on icon "Next slide" at bounding box center [491, 328] width 13 height 13
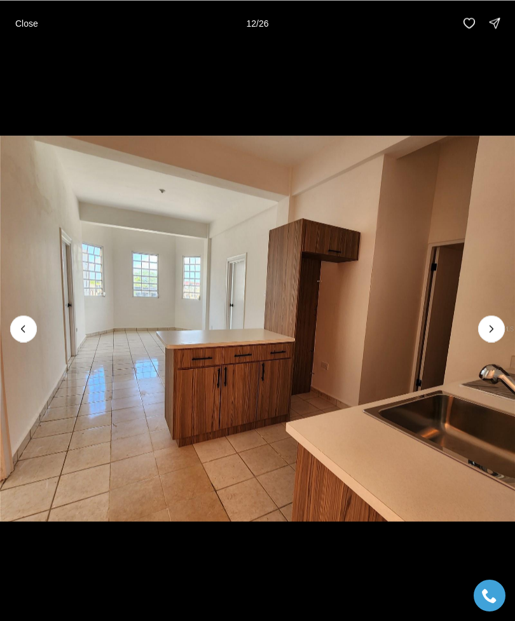
click at [494, 329] on icon "Next slide" at bounding box center [491, 328] width 13 height 13
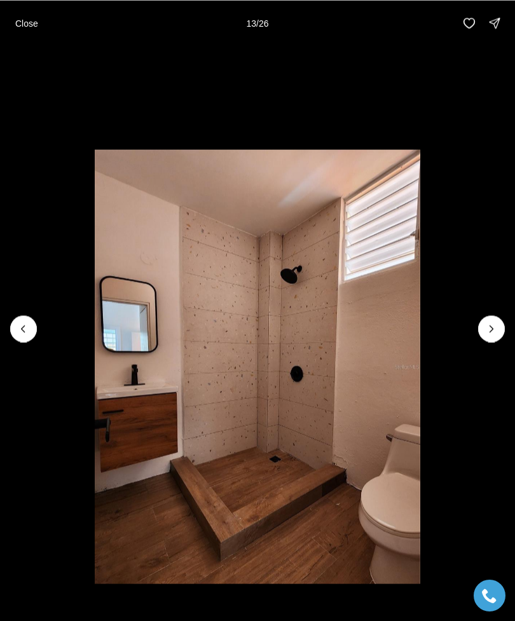
click at [488, 334] on icon "Next slide" at bounding box center [491, 328] width 13 height 13
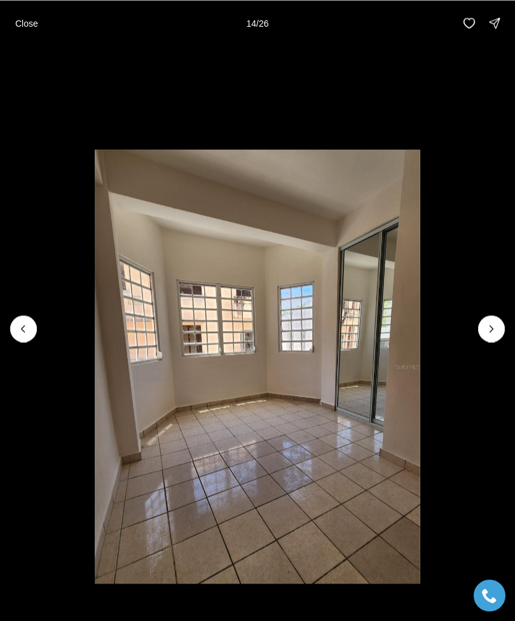
click at [492, 330] on icon "Next slide" at bounding box center [491, 328] width 13 height 13
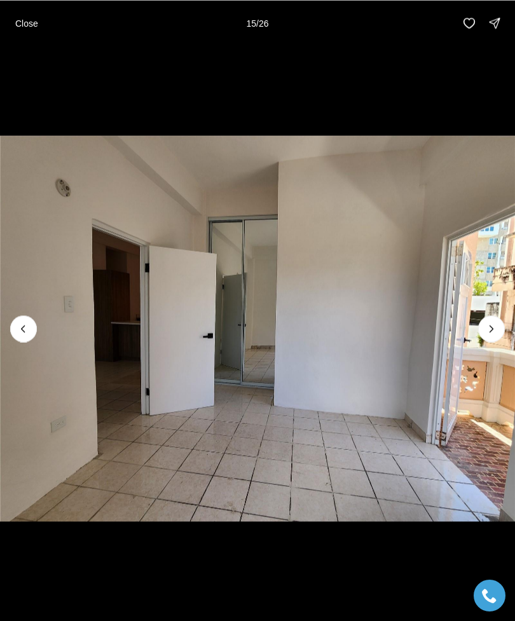
click at [493, 329] on icon "Next slide" at bounding box center [491, 328] width 13 height 13
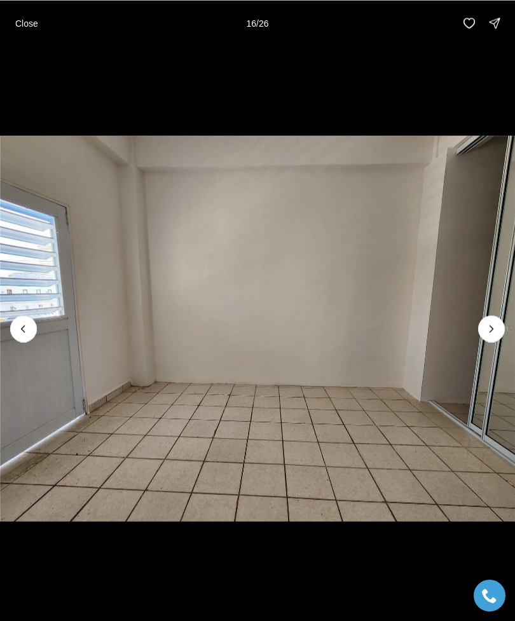
click at [496, 324] on icon "Next slide" at bounding box center [491, 328] width 13 height 13
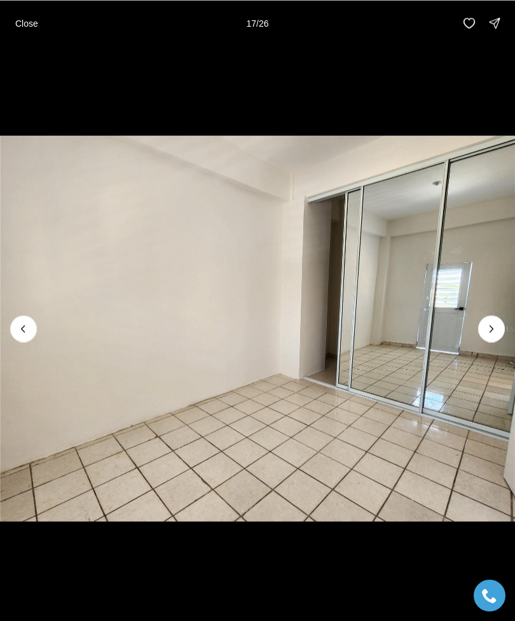
click at [496, 325] on icon "Next slide" at bounding box center [491, 328] width 13 height 13
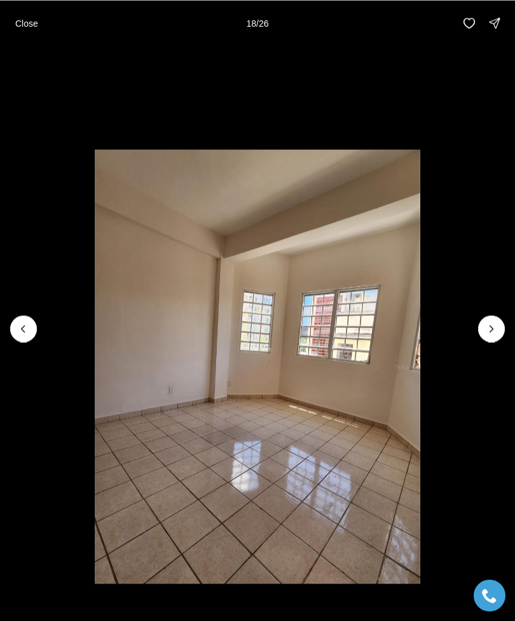
click at [496, 329] on icon "Next slide" at bounding box center [491, 328] width 13 height 13
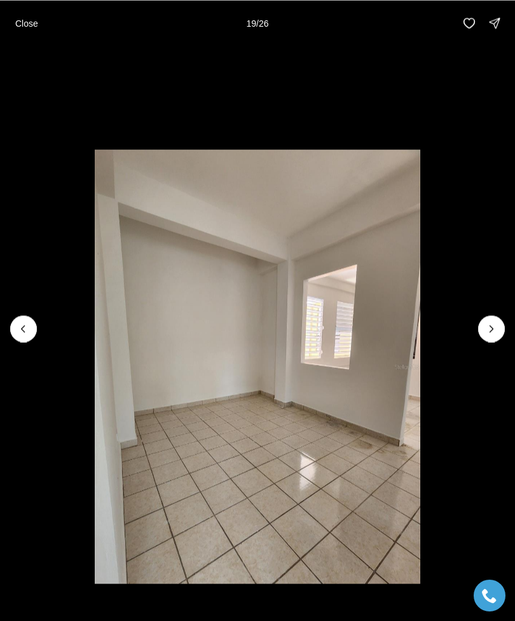
click at [25, 18] on p "Close" at bounding box center [26, 23] width 23 height 10
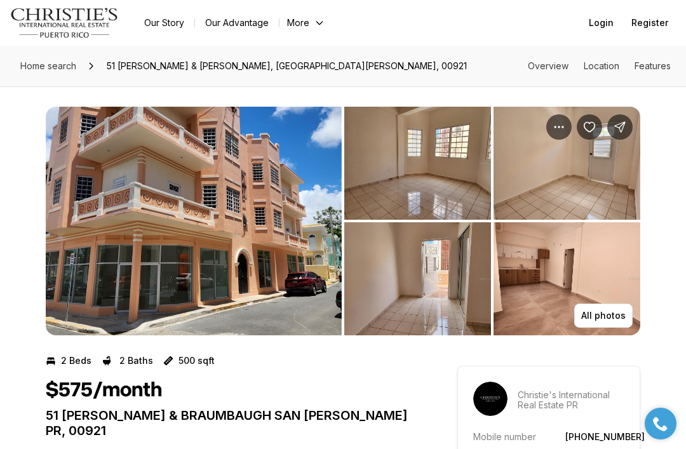
click at [514, 320] on p "All photos" at bounding box center [603, 316] width 44 height 10
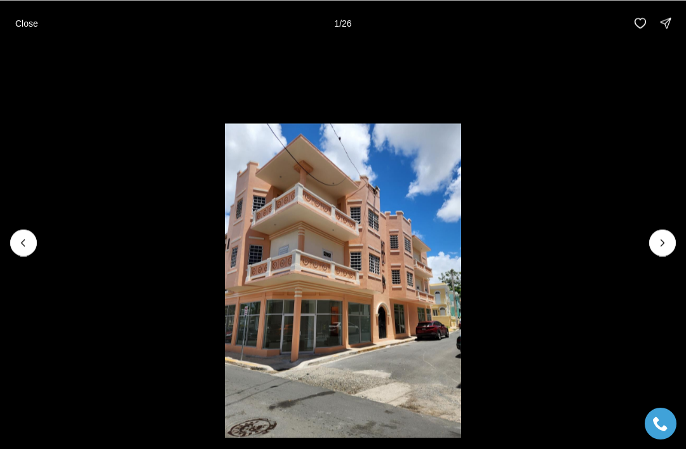
click at [514, 243] on icon "Next slide" at bounding box center [662, 242] width 13 height 13
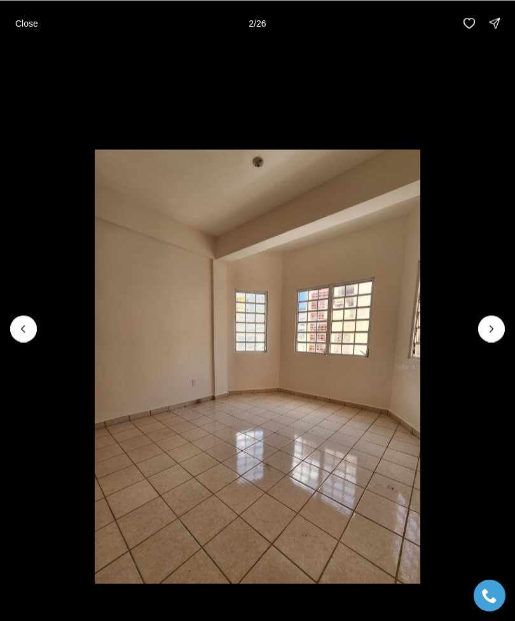
click at [497, 313] on li "2 of 26" at bounding box center [257, 328] width 515 height 565
click at [492, 329] on icon "Next slide" at bounding box center [491, 328] width 13 height 13
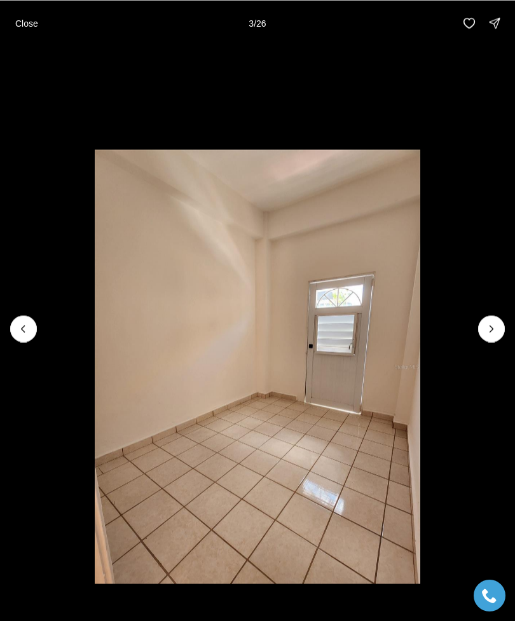
click at [489, 329] on icon "Next slide" at bounding box center [491, 328] width 13 height 13
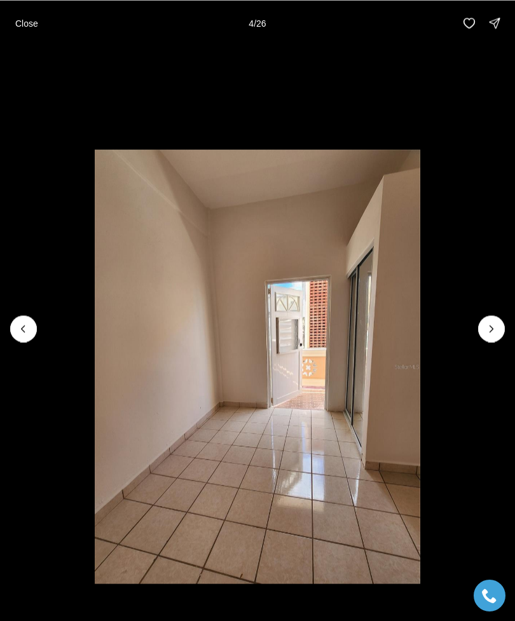
click at [486, 341] on button "Next slide" at bounding box center [491, 328] width 27 height 27
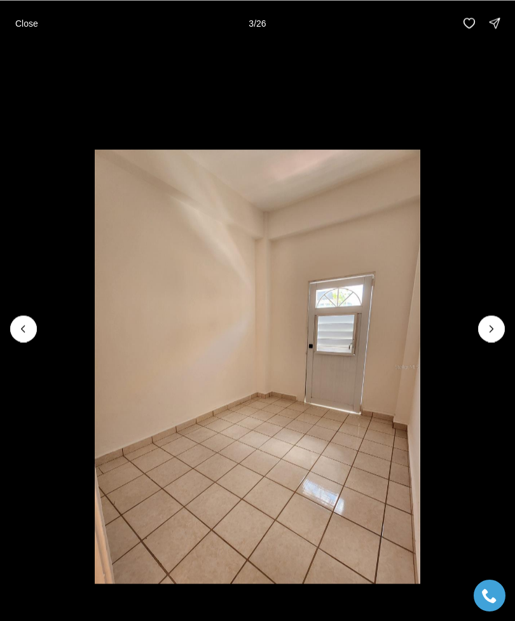
click at [482, 333] on button "Next slide" at bounding box center [491, 328] width 27 height 27
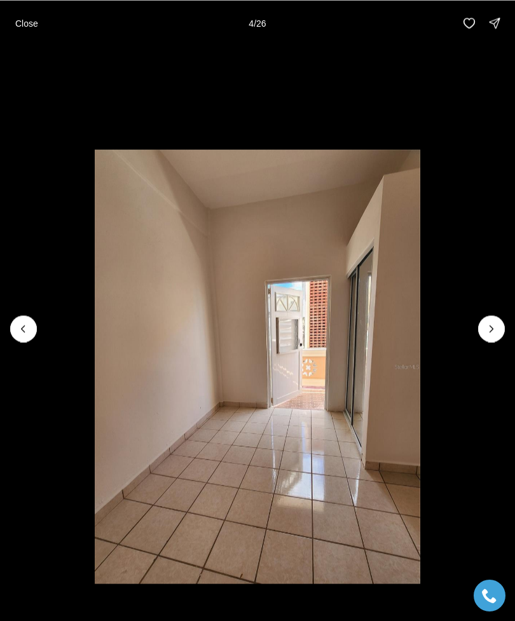
click at [487, 334] on icon "Next slide" at bounding box center [491, 328] width 13 height 13
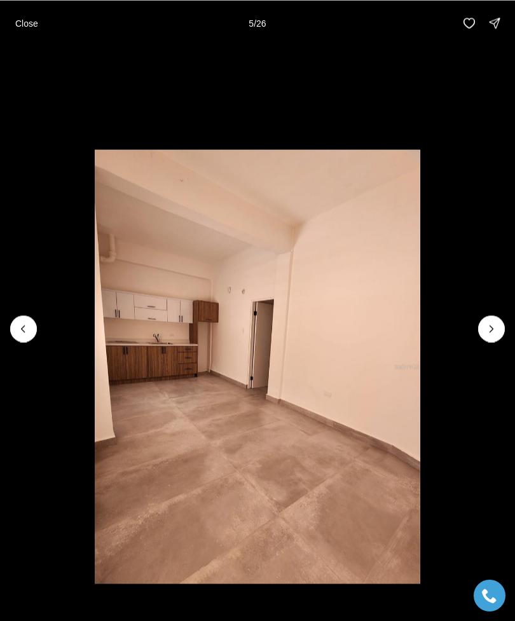
click at [485, 334] on icon "Next slide" at bounding box center [491, 328] width 13 height 13
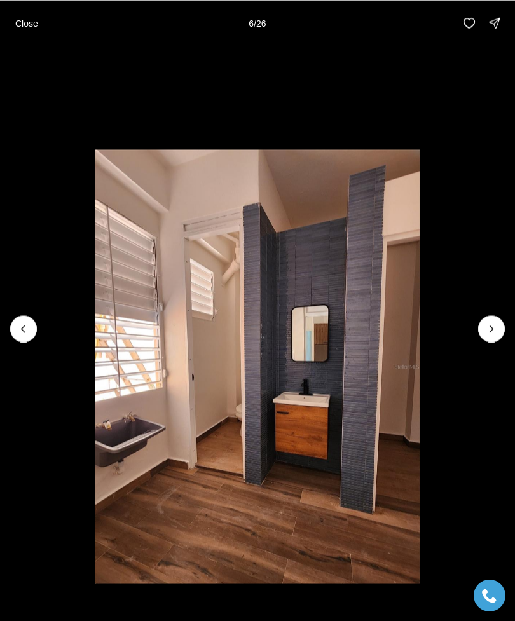
click at [491, 334] on icon "Next slide" at bounding box center [491, 328] width 13 height 13
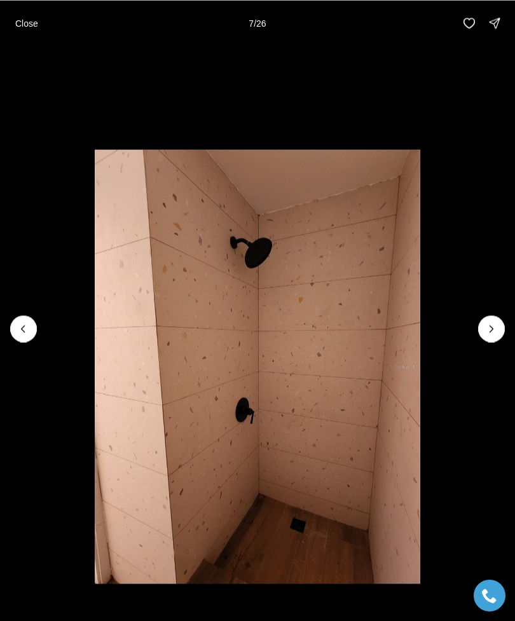
click at [492, 334] on icon "Next slide" at bounding box center [491, 328] width 13 height 13
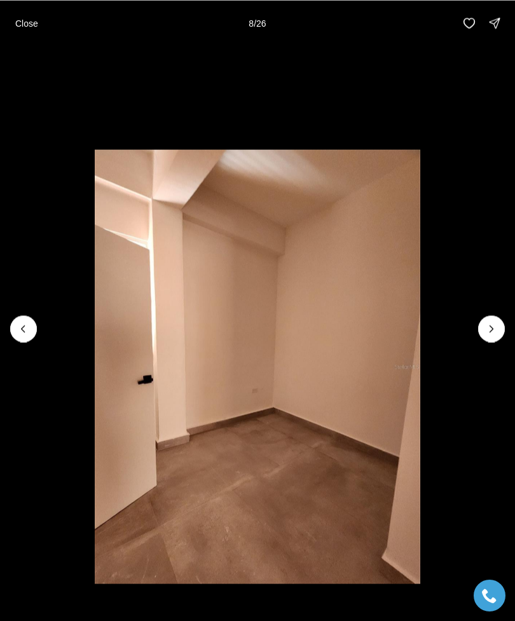
click at [494, 334] on icon "Next slide" at bounding box center [491, 328] width 13 height 13
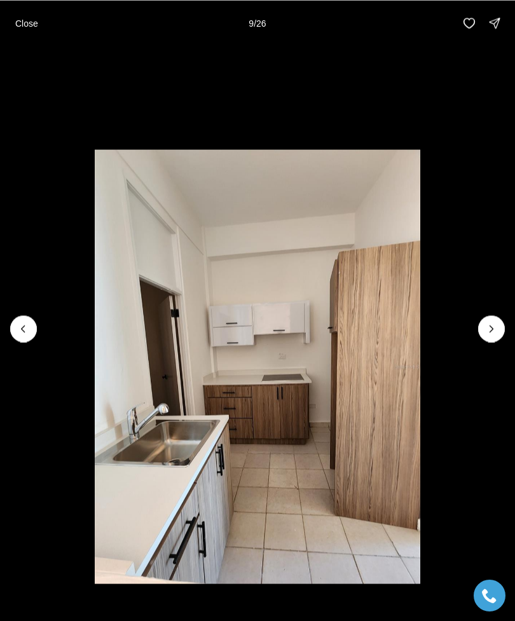
click at [493, 334] on icon "Next slide" at bounding box center [491, 328] width 13 height 13
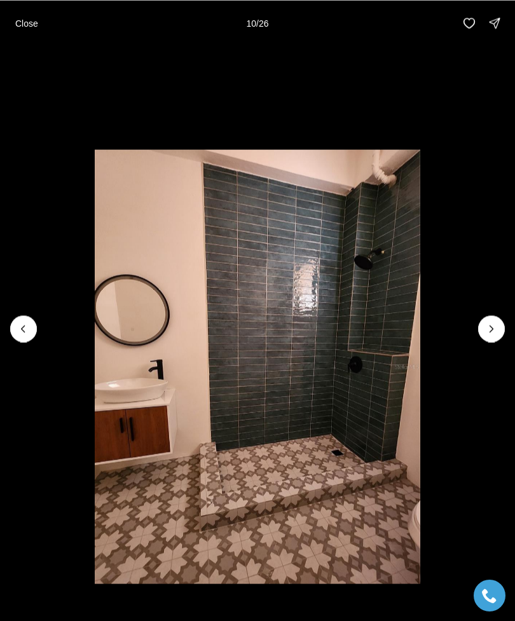
click at [490, 329] on icon "Next slide" at bounding box center [491, 328] width 13 height 13
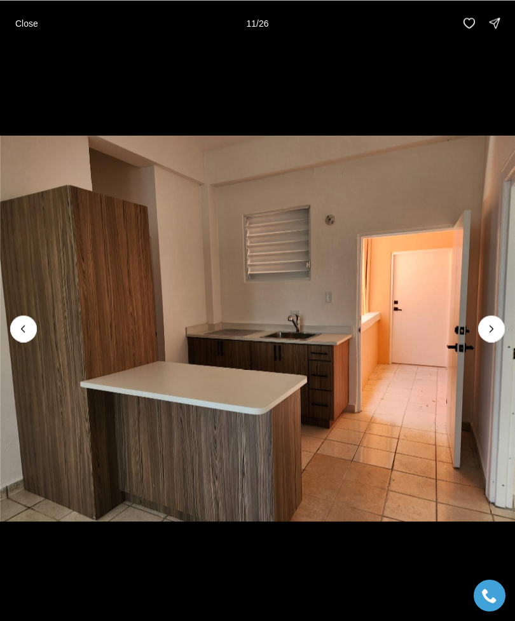
click at [491, 332] on icon "Next slide" at bounding box center [491, 328] width 13 height 13
click at [496, 323] on icon "Next slide" at bounding box center [491, 328] width 13 height 13
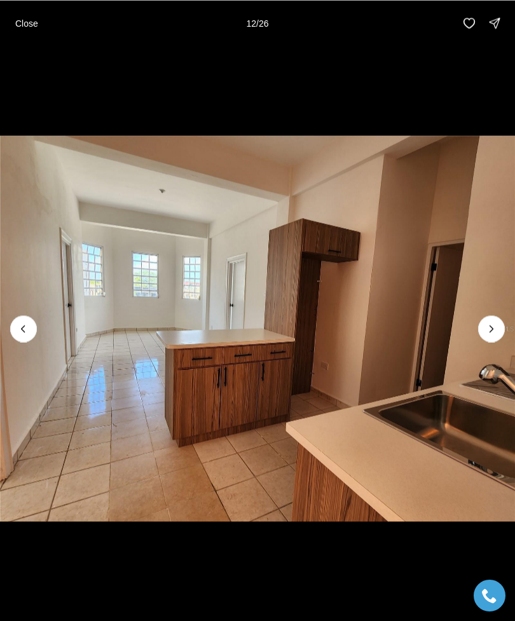
click at [495, 333] on icon "Next slide" at bounding box center [491, 328] width 13 height 13
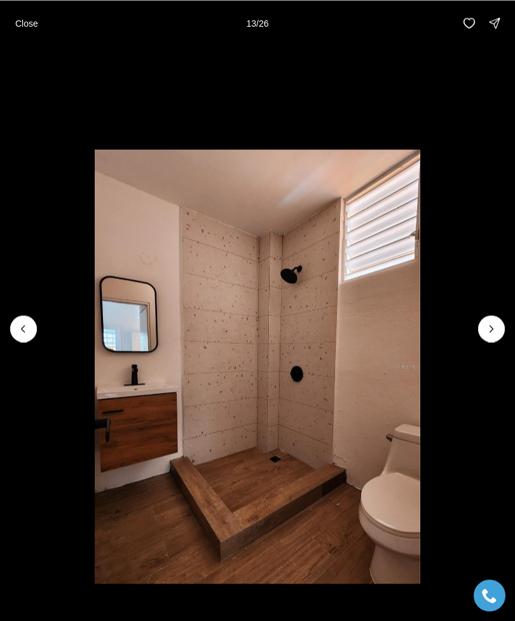
click at [485, 329] on icon "Next slide" at bounding box center [491, 328] width 13 height 13
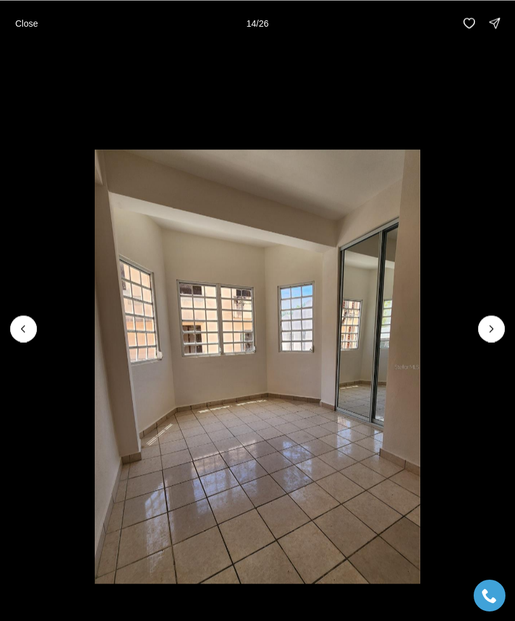
click at [487, 334] on icon "Next slide" at bounding box center [491, 328] width 13 height 13
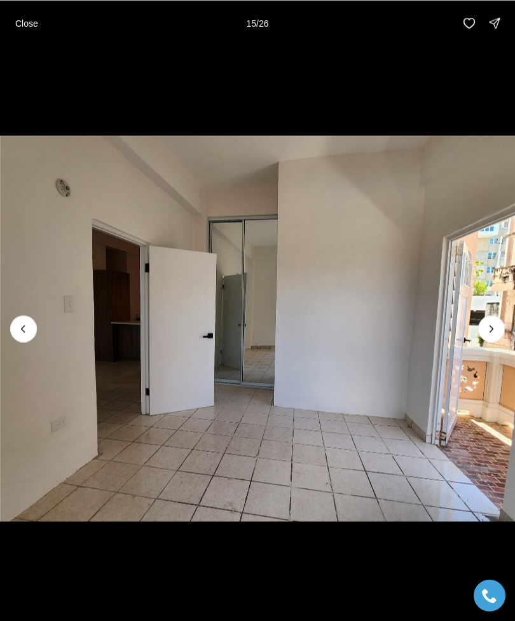
click at [493, 333] on icon "Next slide" at bounding box center [491, 328] width 13 height 13
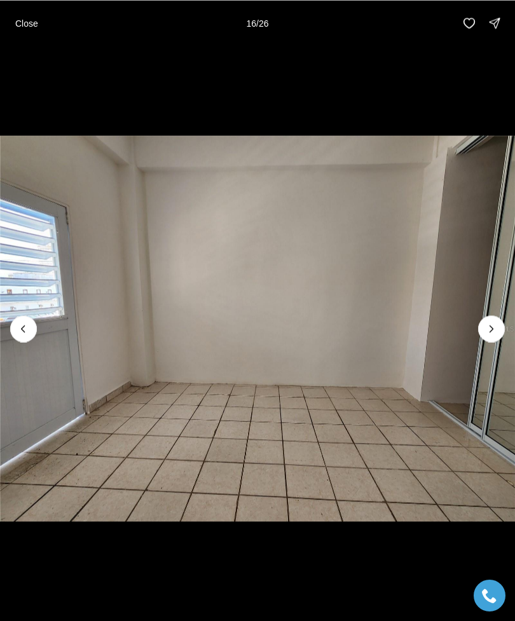
click at [496, 331] on icon "Next slide" at bounding box center [491, 328] width 13 height 13
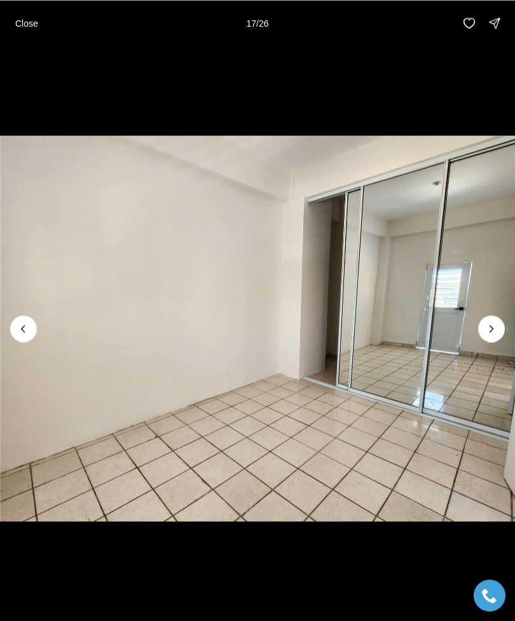
click at [494, 332] on icon "Next slide" at bounding box center [491, 328] width 13 height 13
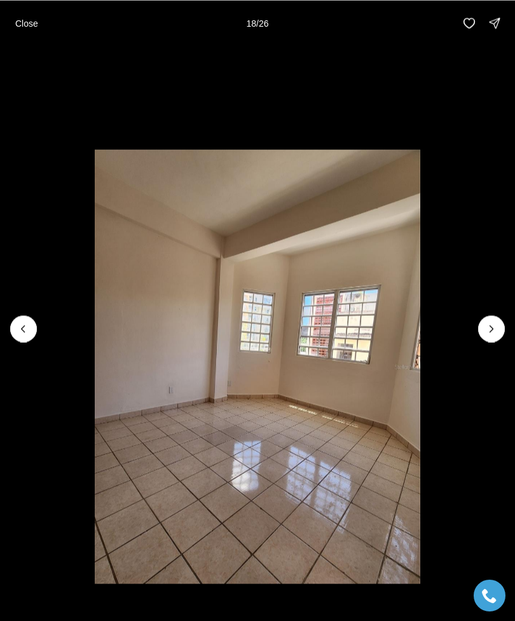
click at [493, 332] on icon "Next slide" at bounding box center [491, 328] width 13 height 13
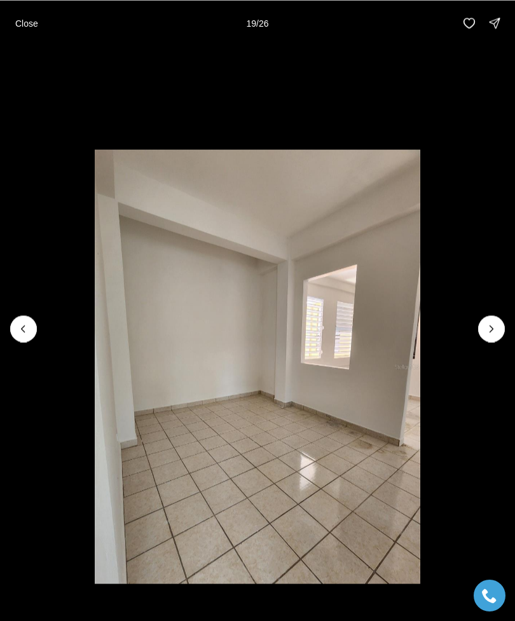
click at [485, 332] on icon "Next slide" at bounding box center [491, 328] width 13 height 13
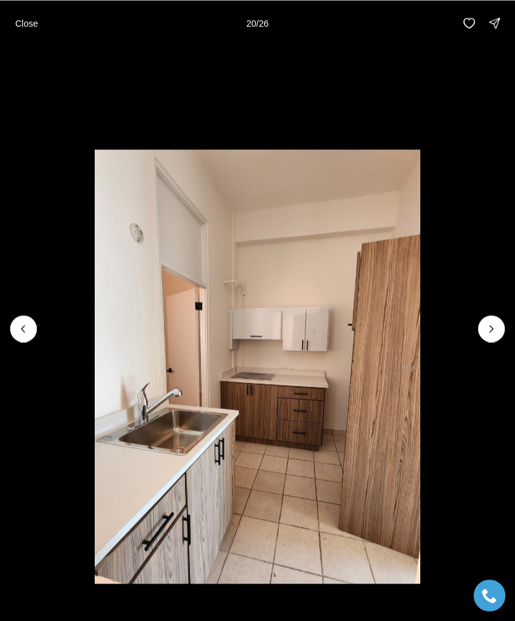
click at [488, 332] on icon "Next slide" at bounding box center [491, 328] width 13 height 13
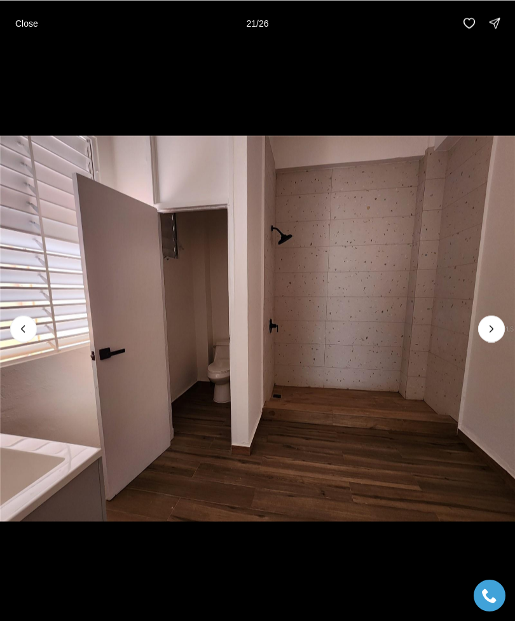
click at [20, 11] on button "Close" at bounding box center [27, 22] width 38 height 25
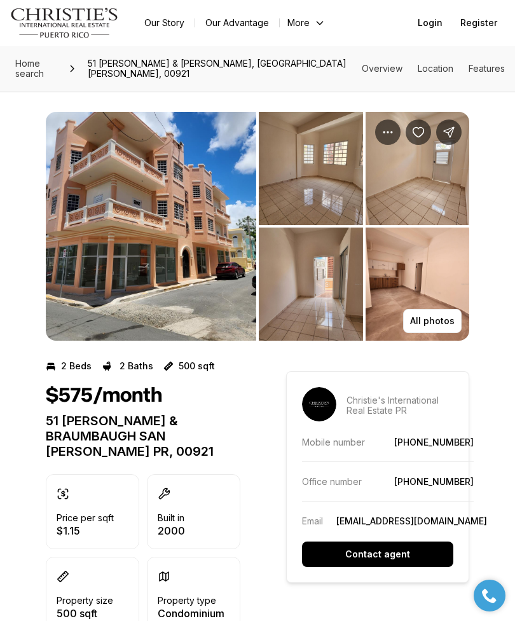
click at [187, 249] on img "View image gallery" at bounding box center [151, 226] width 210 height 229
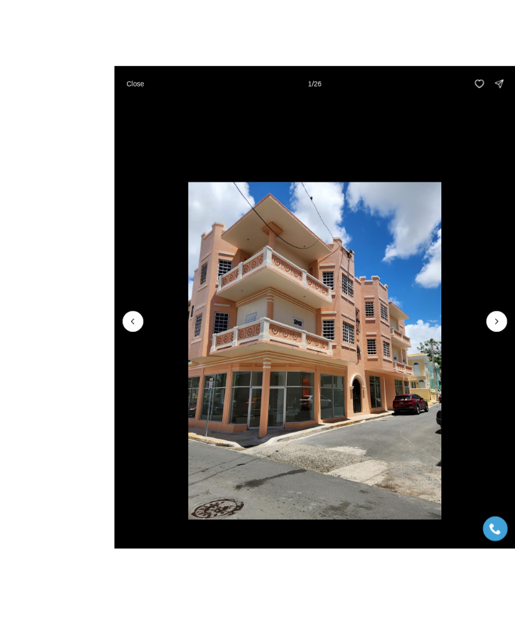
scroll to position [29, 0]
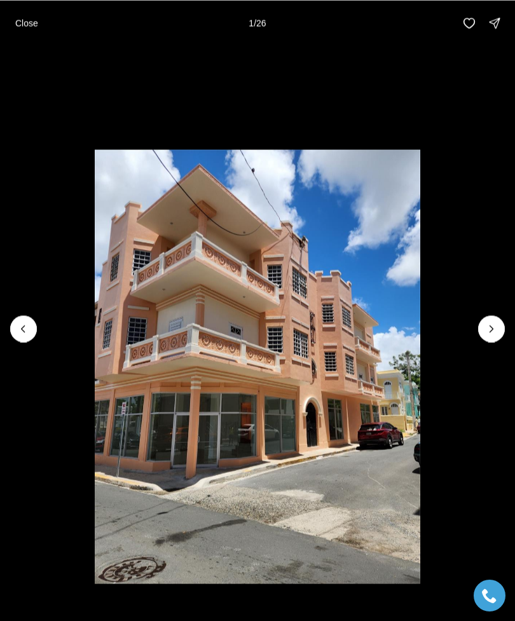
click at [27, 20] on p "Close" at bounding box center [26, 23] width 23 height 10
